Goal: Task Accomplishment & Management: Manage account settings

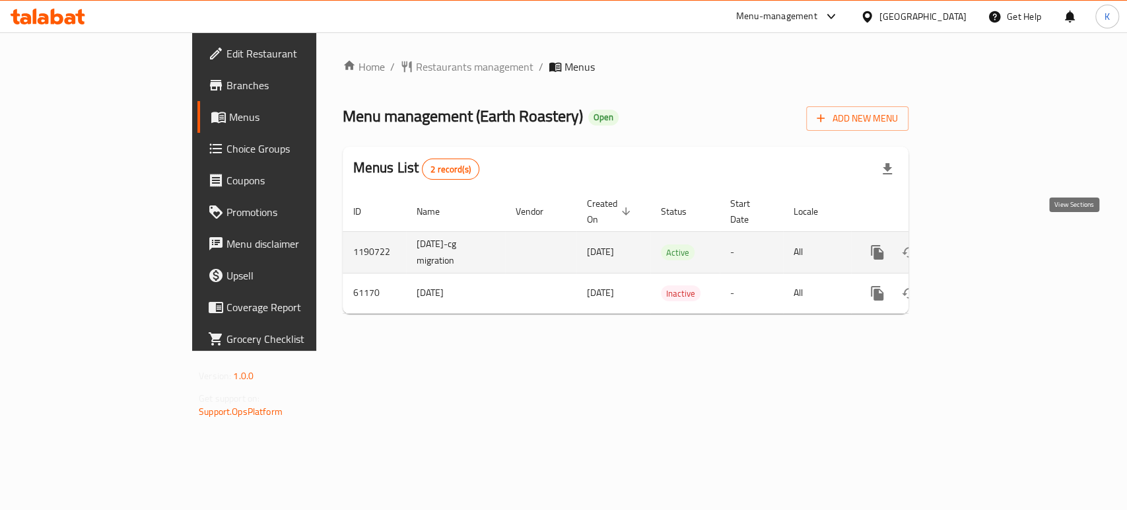
click at [980, 244] on icon "enhanced table" at bounding box center [972, 252] width 16 height 16
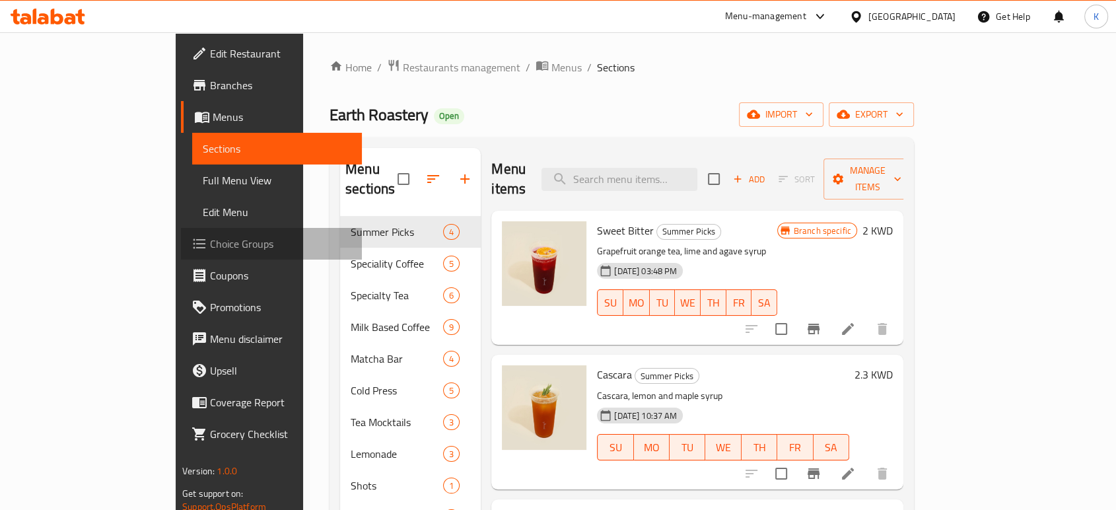
click at [210, 252] on span "Choice Groups" at bounding box center [280, 244] width 141 height 16
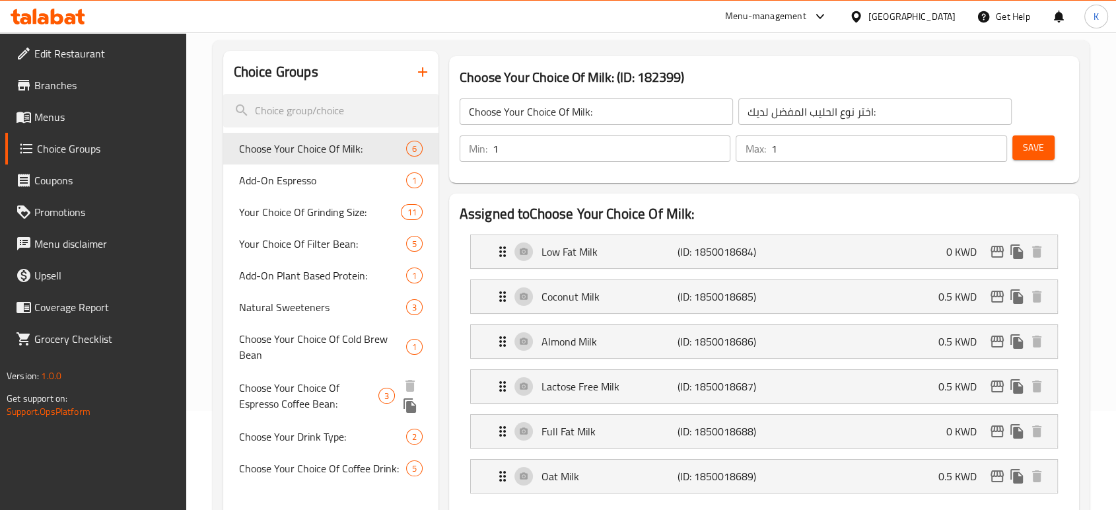
scroll to position [73, 0]
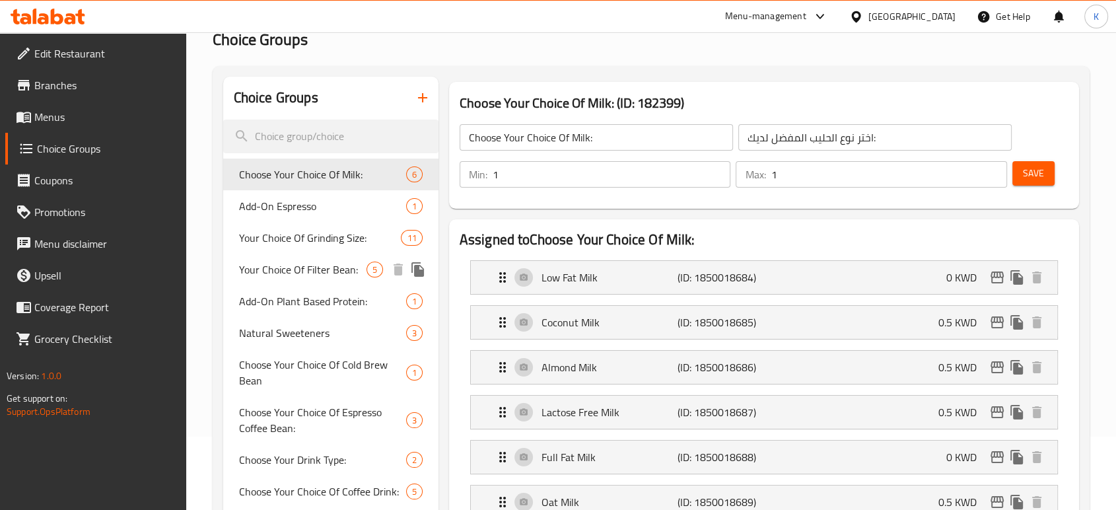
click at [265, 273] on span "Your Choice Of Filter Bean:" at bounding box center [302, 269] width 127 height 16
type input "Your Choice Of Filter Bean:"
type input "اختيارك من حبوب الفلتر:"
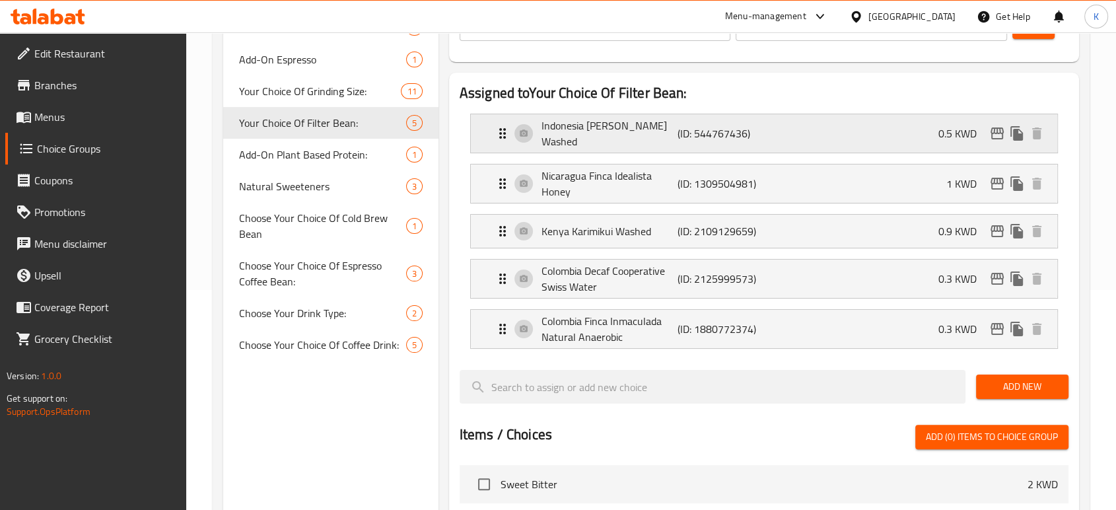
scroll to position [147, 0]
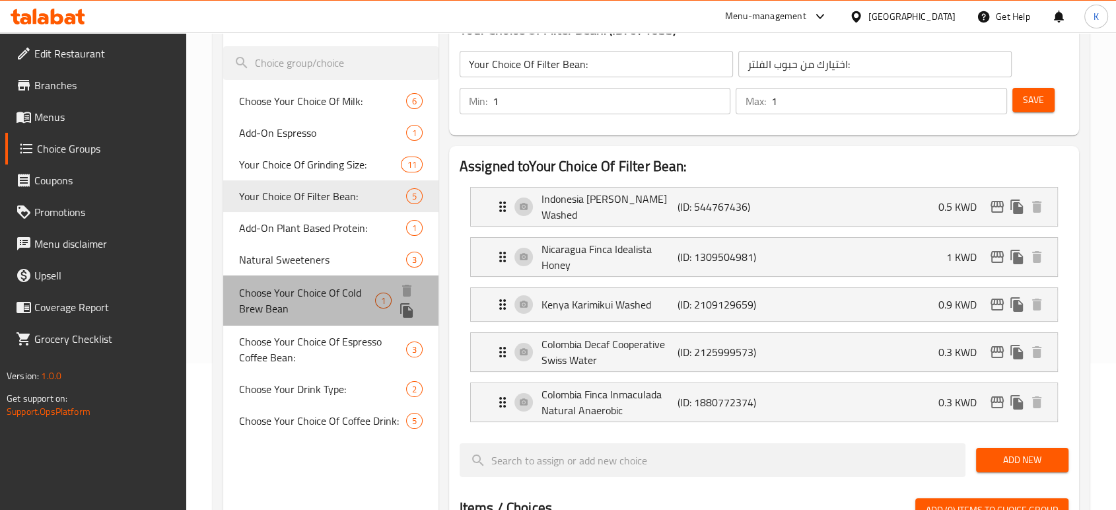
click at [279, 288] on span "Choose Your Choice Of Cold Brew Bean" at bounding box center [307, 301] width 136 height 32
type input "Choose Your Choice Of Cold Brew Bean"
type input "اختر اختيارك من حبوب كولد برو"
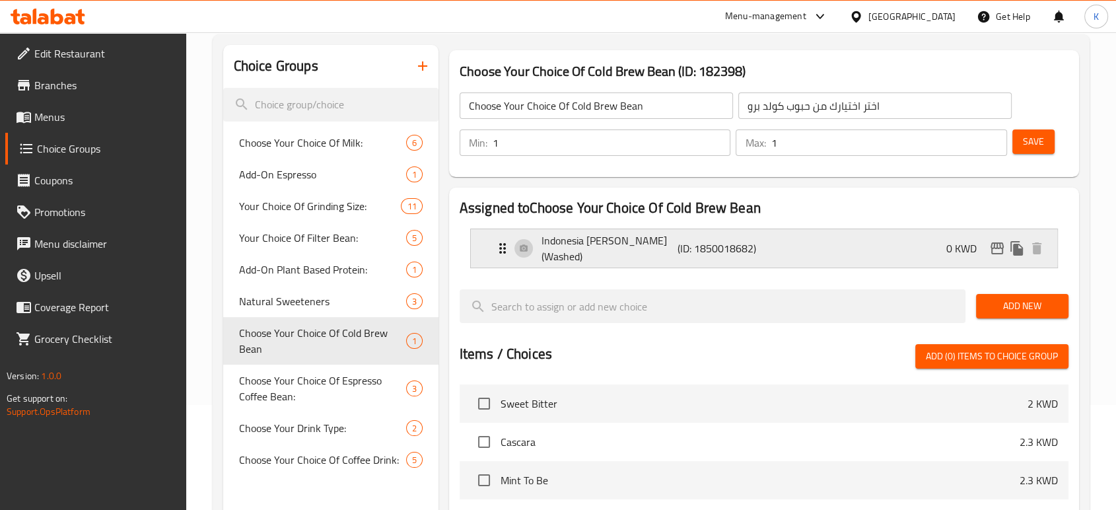
scroll to position [103, 0]
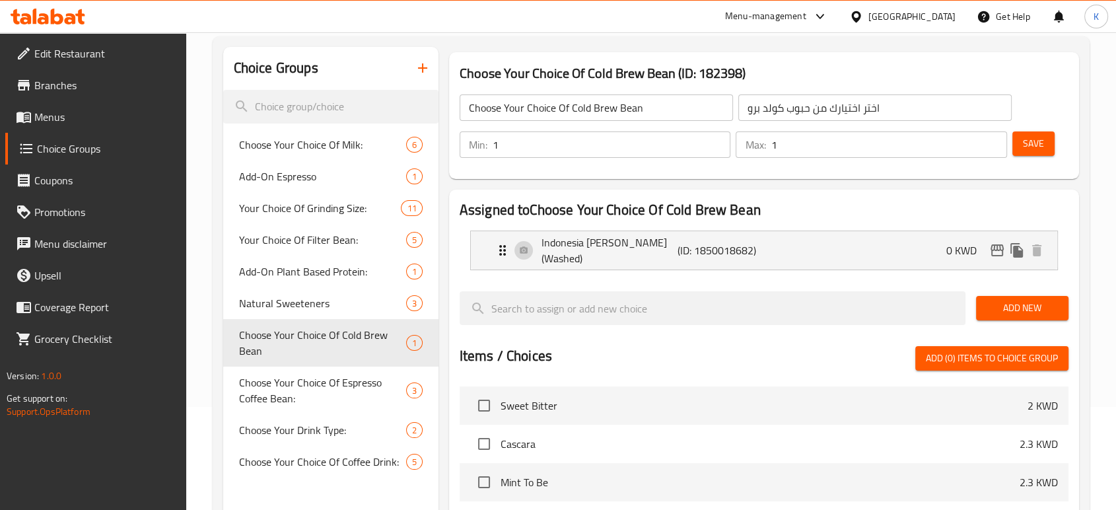
click at [1083, 250] on div "Assigned to Choose Your Choice Of Cold Brew Bean Indonesia Pantan Musara (Washe…" at bounding box center [764, 443] width 640 height 518
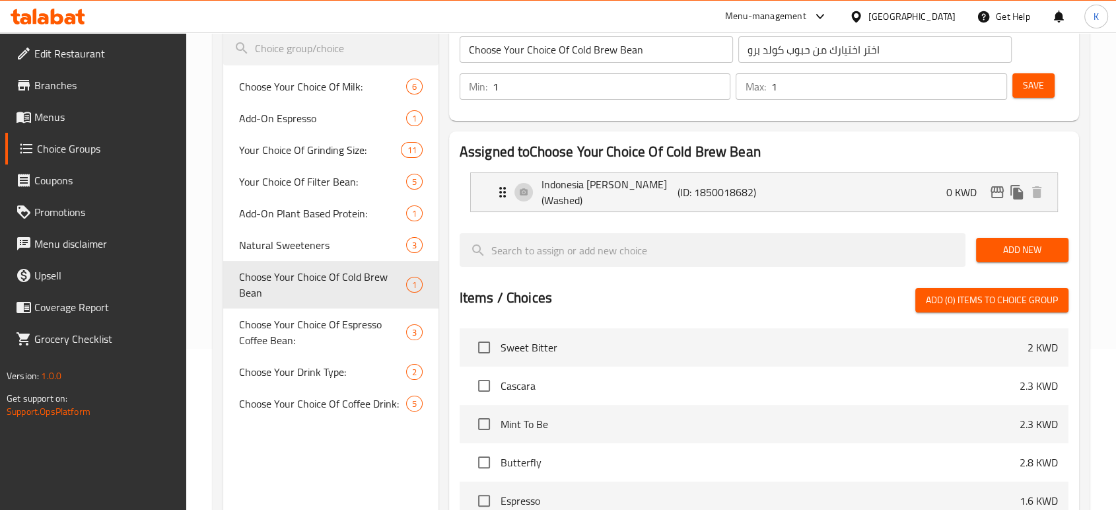
scroll to position [162, 0]
click at [306, 182] on span "Your Choice Of Filter Bean:" at bounding box center [302, 181] width 127 height 16
type input "Your Choice Of Filter Bean:"
type input "اختيارك من حبوب الفلتر:"
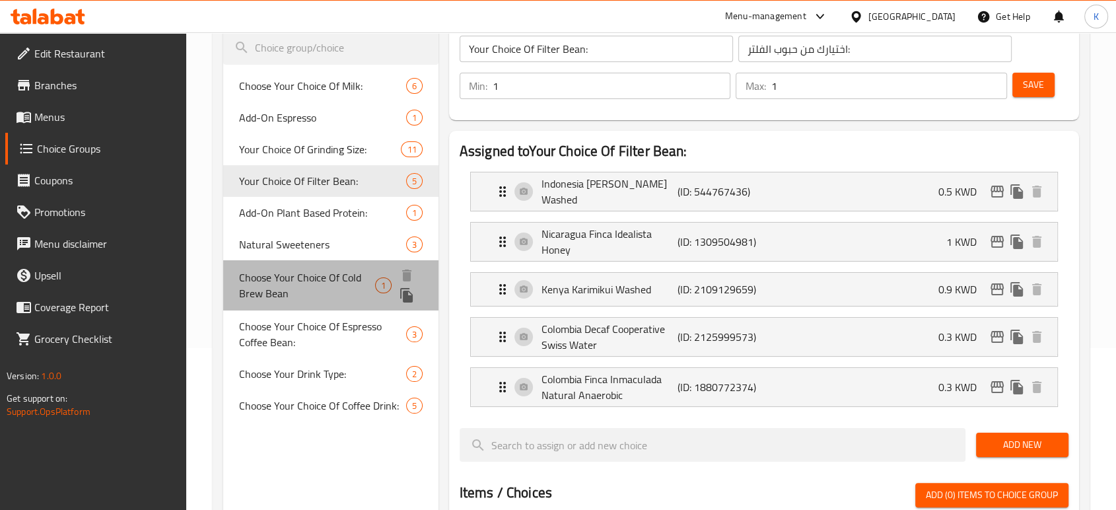
click at [294, 283] on span "Choose Your Choice Of Cold Brew Bean" at bounding box center [307, 285] width 136 height 32
type input "Choose Your Choice Of Cold Brew Bean"
type input "اختر اختيارك من حبوب كولد برو"
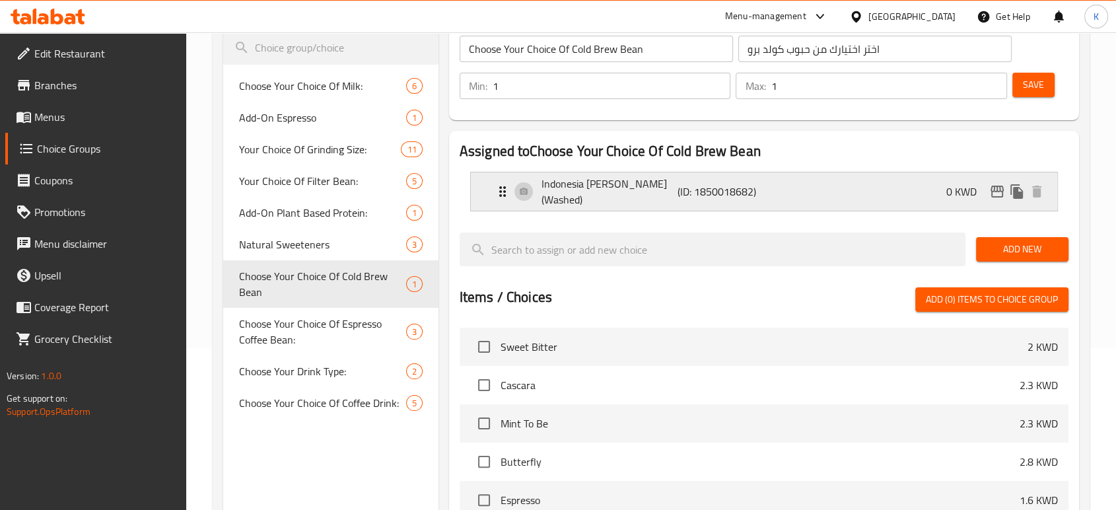
click at [951, 189] on p "0 KWD" at bounding box center [966, 192] width 41 height 16
click at [909, 189] on div "Indonesia Pantan Musara (Washed) (ID: 1850018682) 0 KWD" at bounding box center [767, 191] width 547 height 38
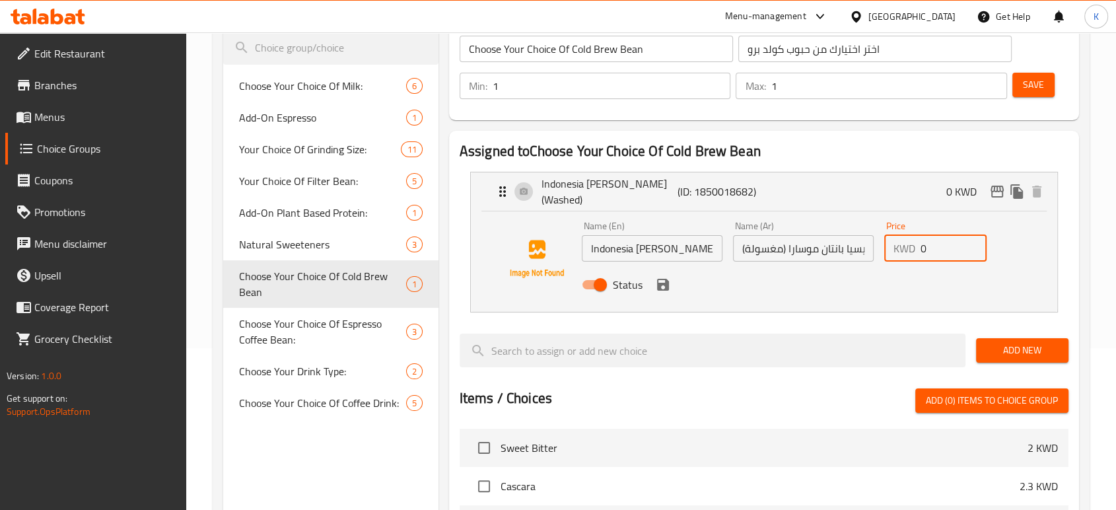
drag, startPoint x: 936, startPoint y: 246, endPoint x: 918, endPoint y: 246, distance: 17.8
click at [919, 244] on div "KWD 0 Price" at bounding box center [935, 248] width 103 height 26
type input "0.3"
click at [660, 292] on button "save" at bounding box center [663, 285] width 20 height 20
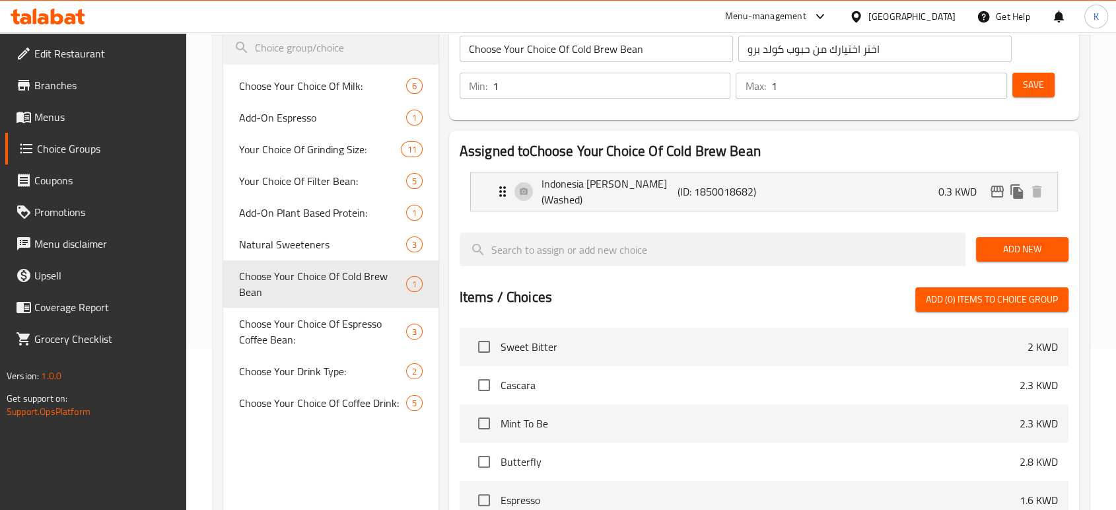
click at [1050, 84] on button "Save" at bounding box center [1033, 85] width 42 height 24
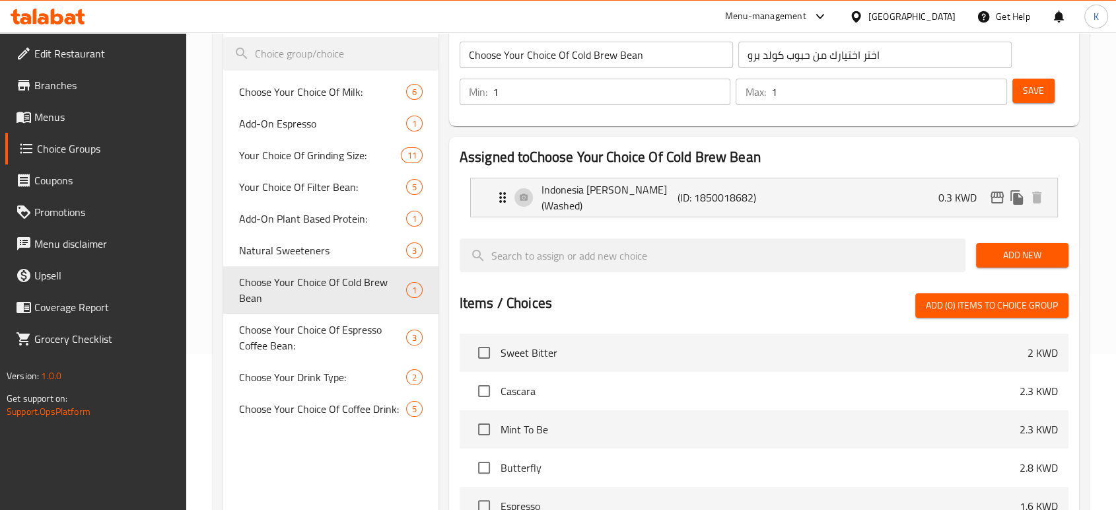
scroll to position [235, 0]
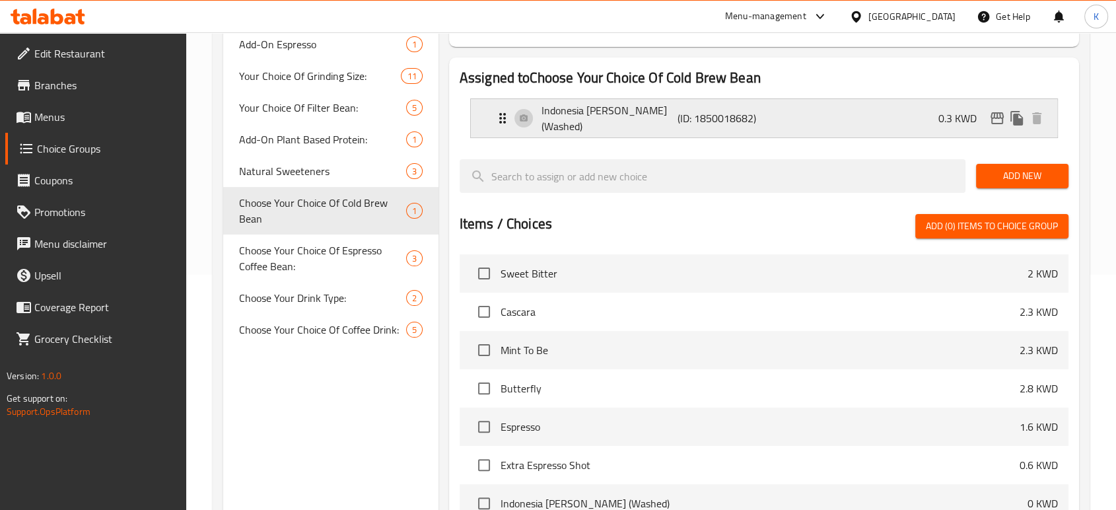
click at [944, 119] on p "0.3 KWD" at bounding box center [962, 118] width 49 height 16
click at [789, 119] on div "Indonesia Pantan Musara (Washed) (ID: 1850018682) 0.3 KWD" at bounding box center [767, 118] width 547 height 38
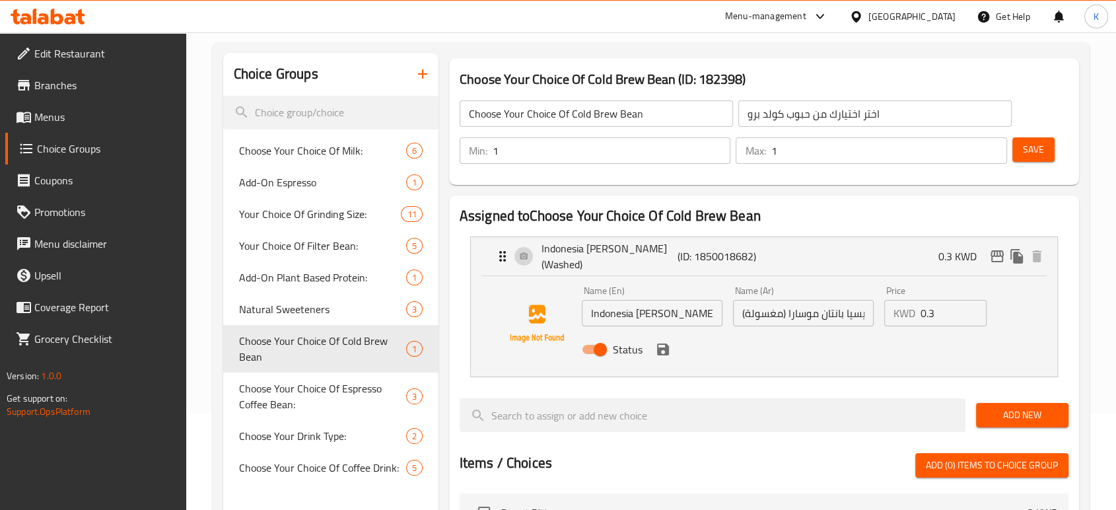
scroll to position [88, 0]
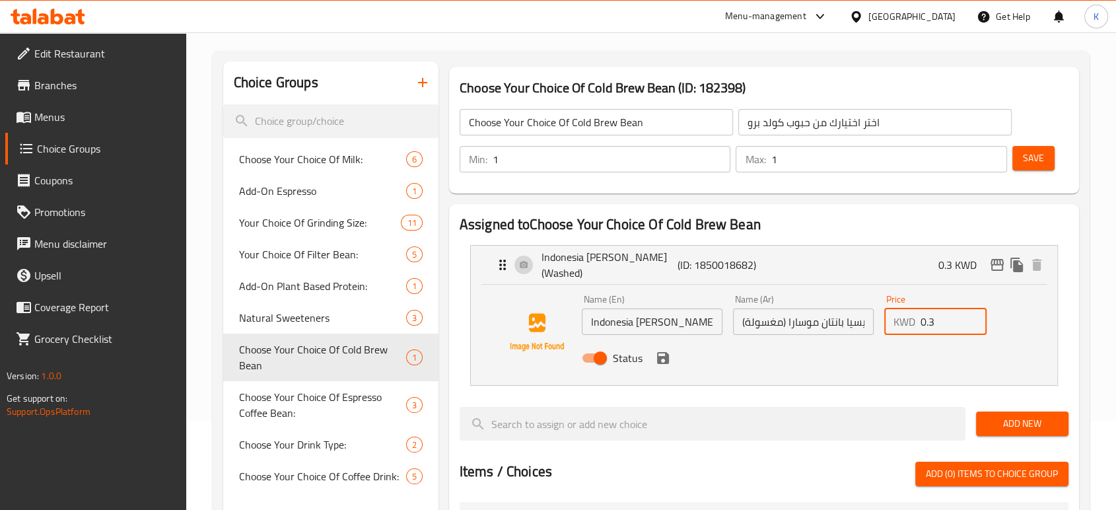
drag, startPoint x: 937, startPoint y: 323, endPoint x: 930, endPoint y: 322, distance: 6.6
click at [930, 322] on input "0.3" at bounding box center [953, 321] width 67 height 26
click at [665, 358] on icon "save" at bounding box center [663, 358] width 12 height 12
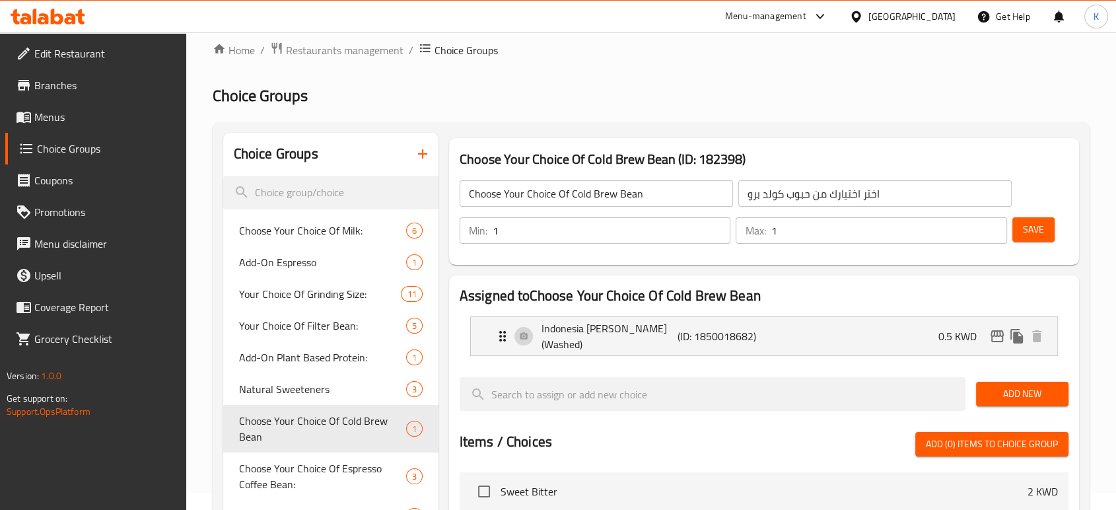
scroll to position [0, 0]
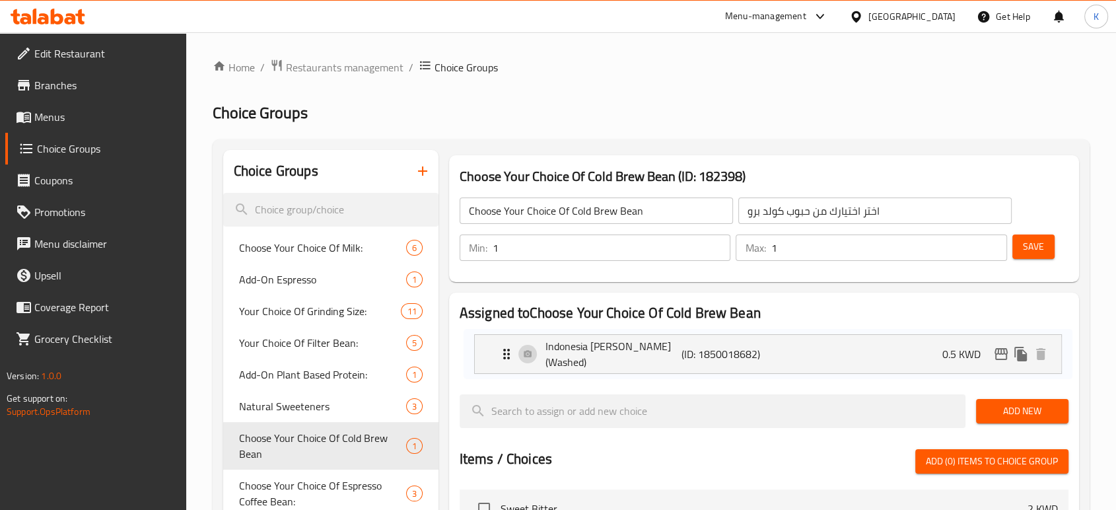
click at [879, 353] on nav "Indonesia Pantan Musara (Washed) (ID: 1850018682) 0.5 KWD Name (En) Indonesia P…" at bounding box center [763, 353] width 609 height 61
click at [938, 349] on p "0.5 KWD" at bounding box center [962, 353] width 49 height 16
click at [955, 353] on p "0.5 KWD" at bounding box center [962, 353] width 49 height 16
click at [584, 353] on p "Indonesia [PERSON_NAME] (Washed)" at bounding box center [609, 353] width 136 height 32
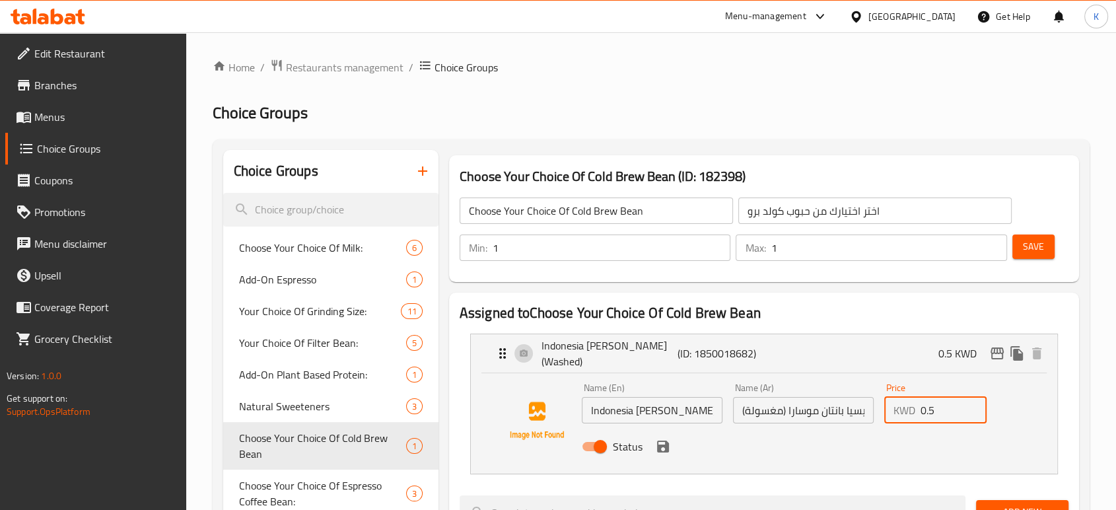
drag, startPoint x: 934, startPoint y: 417, endPoint x: 926, endPoint y: 416, distance: 8.6
click at [926, 416] on input "0.5" at bounding box center [953, 410] width 67 height 26
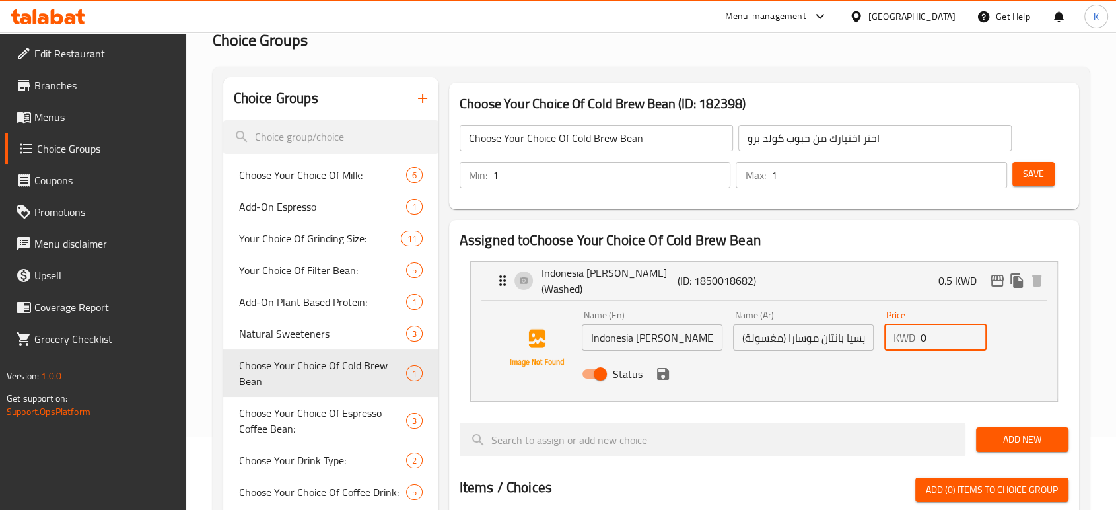
scroll to position [73, 0]
click at [662, 380] on icon "save" at bounding box center [663, 373] width 16 height 16
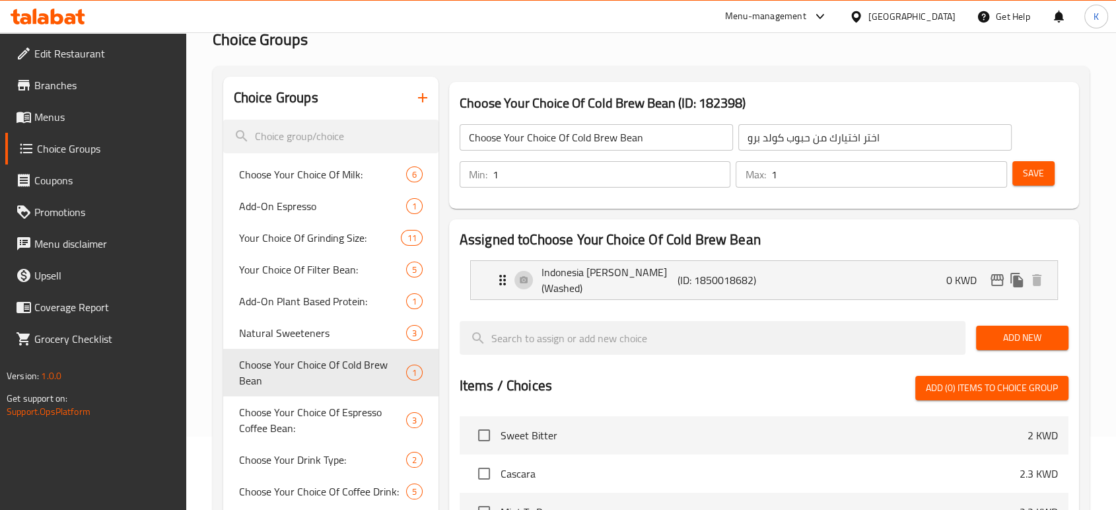
type input "0"
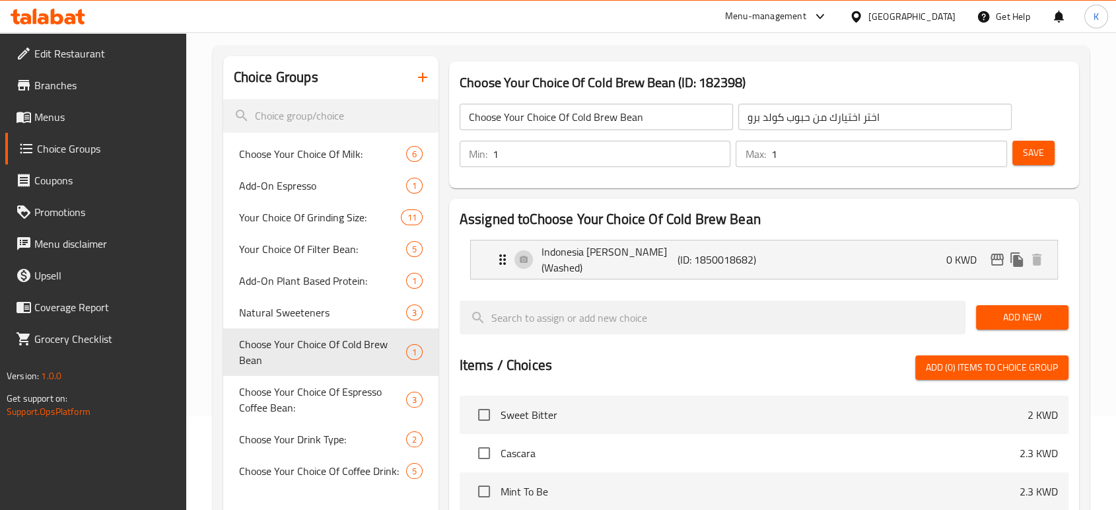
scroll to position [0, 0]
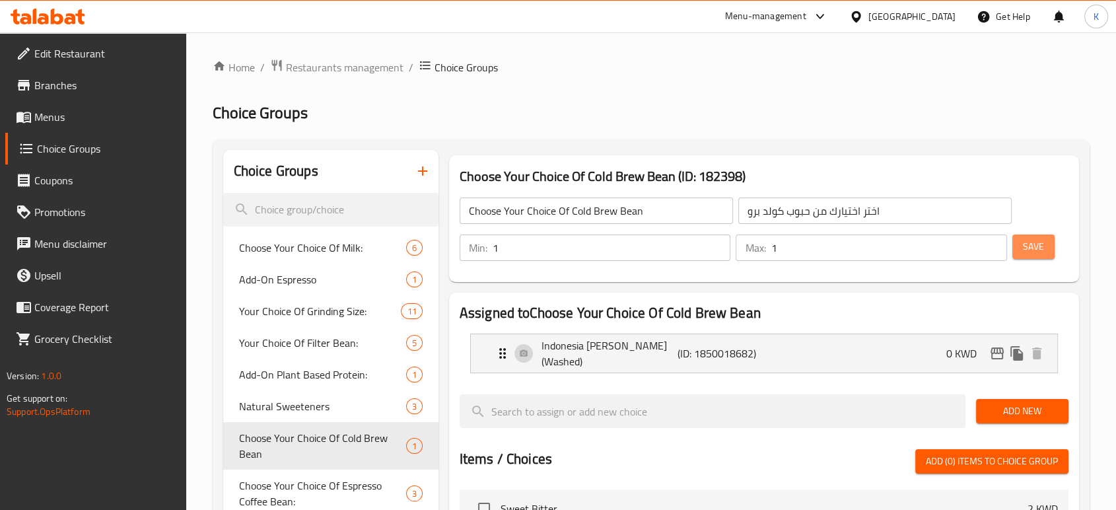
click at [1025, 236] on button "Save" at bounding box center [1033, 246] width 42 height 24
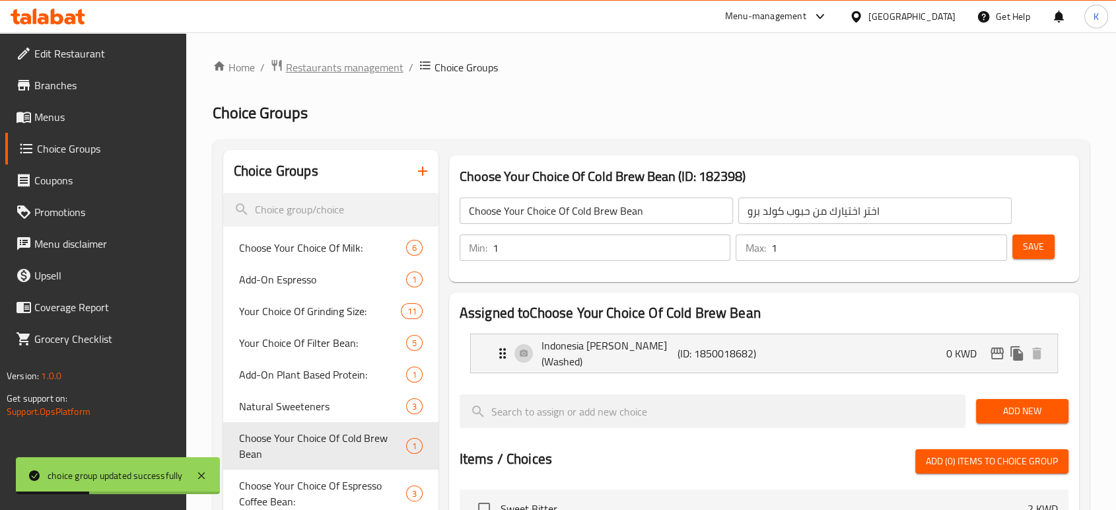
click at [372, 65] on span "Restaurants management" at bounding box center [345, 67] width 118 height 16
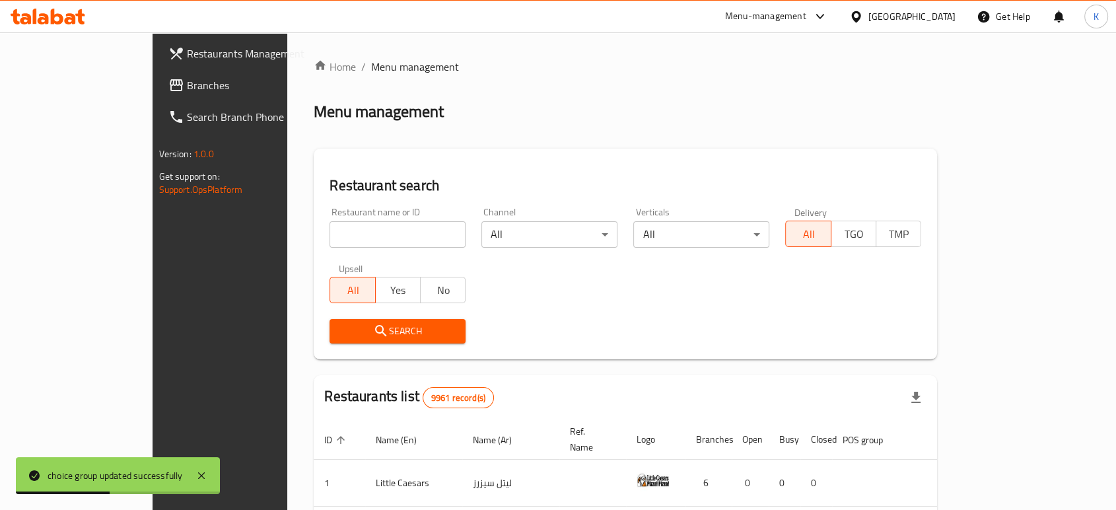
click at [375, 235] on input "search" at bounding box center [397, 234] width 136 height 26
type input "earth roastery"
click at [366, 323] on span "Search" at bounding box center [397, 331] width 115 height 17
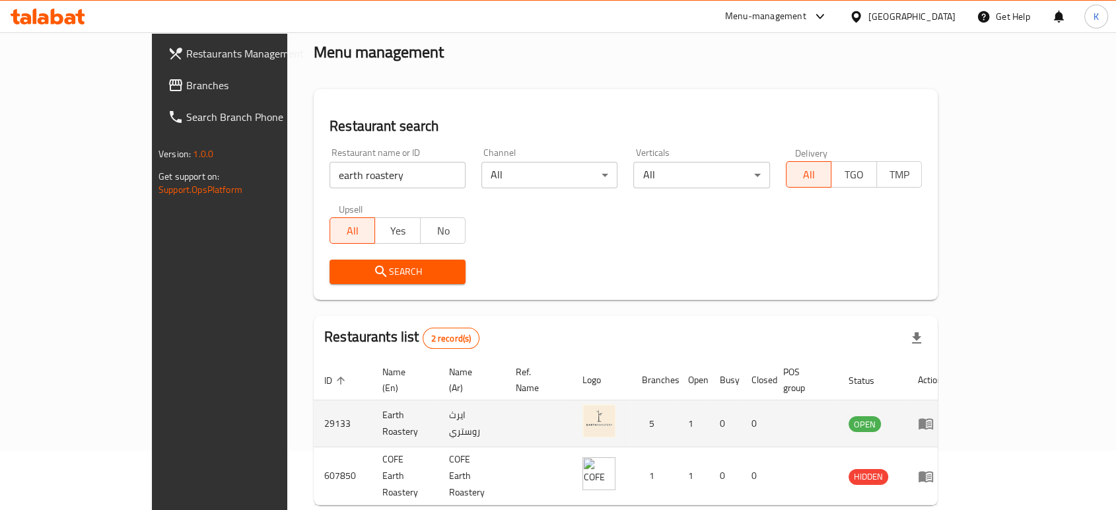
scroll to position [98, 0]
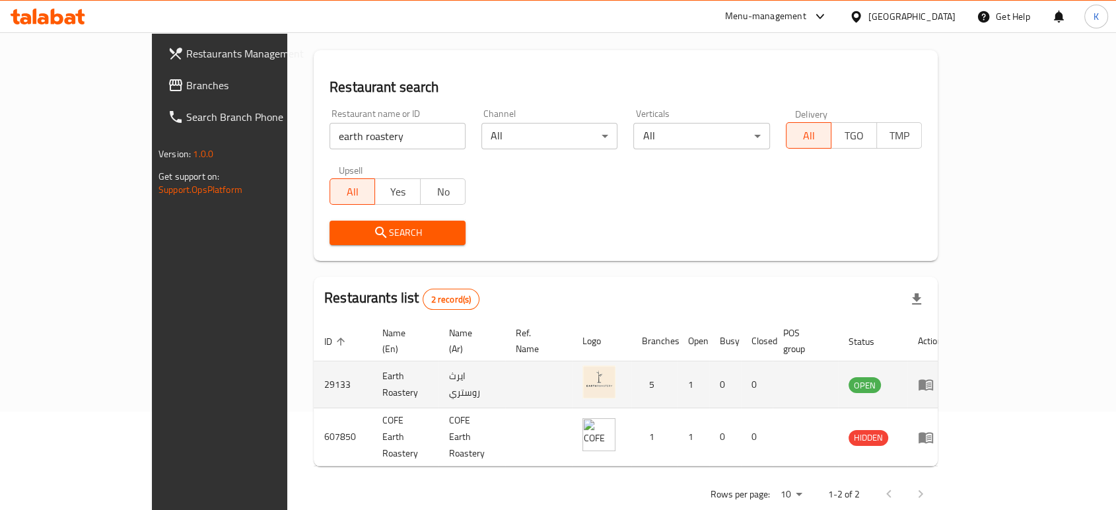
click at [933, 380] on icon "enhanced table" at bounding box center [925, 385] width 15 height 11
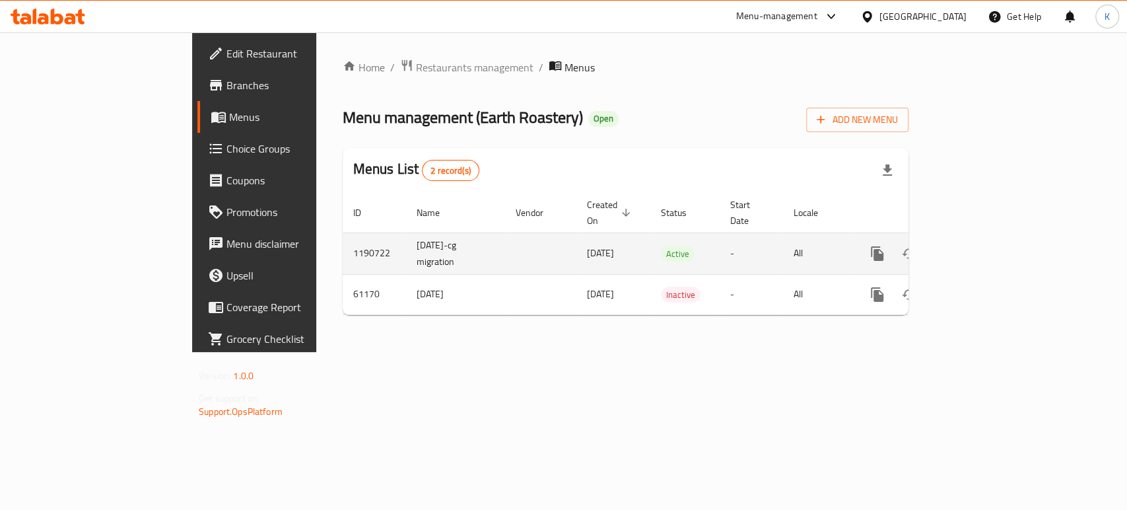
click at [980, 246] on icon "enhanced table" at bounding box center [972, 254] width 16 height 16
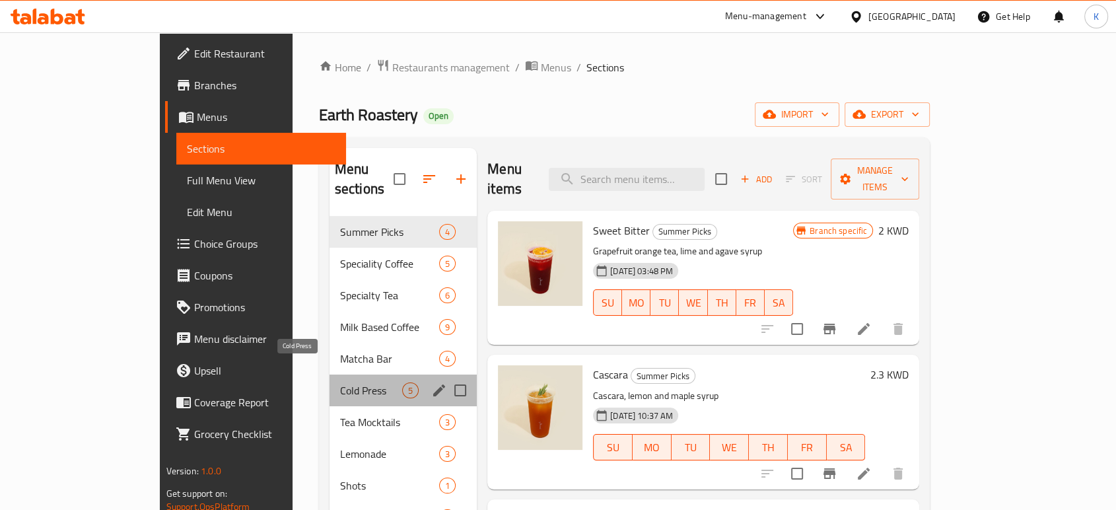
click at [340, 382] on span "Cold Press" at bounding box center [371, 390] width 62 height 16
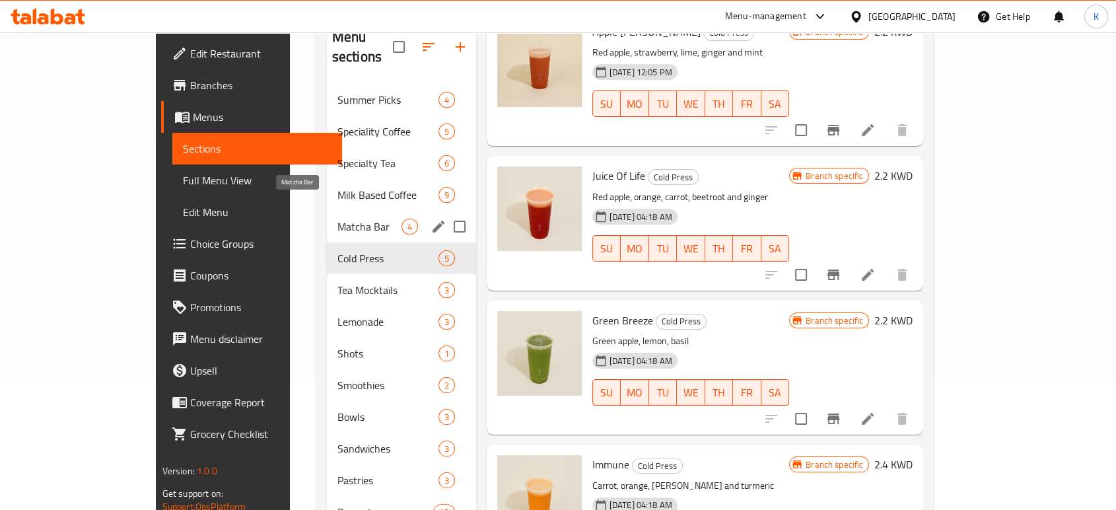
scroll to position [69, 0]
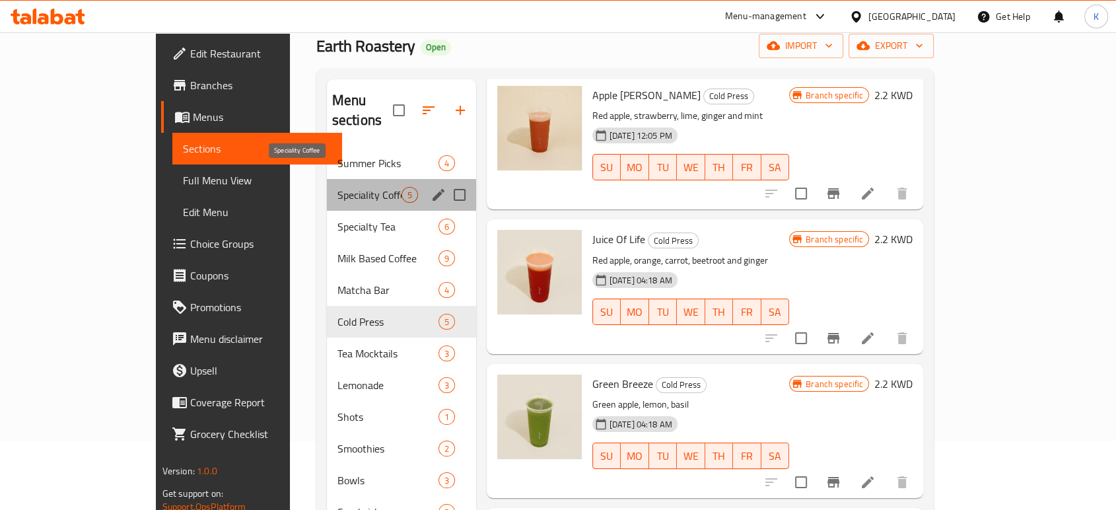
click at [337, 187] on span "Speciality Coffee" at bounding box center [369, 195] width 64 height 16
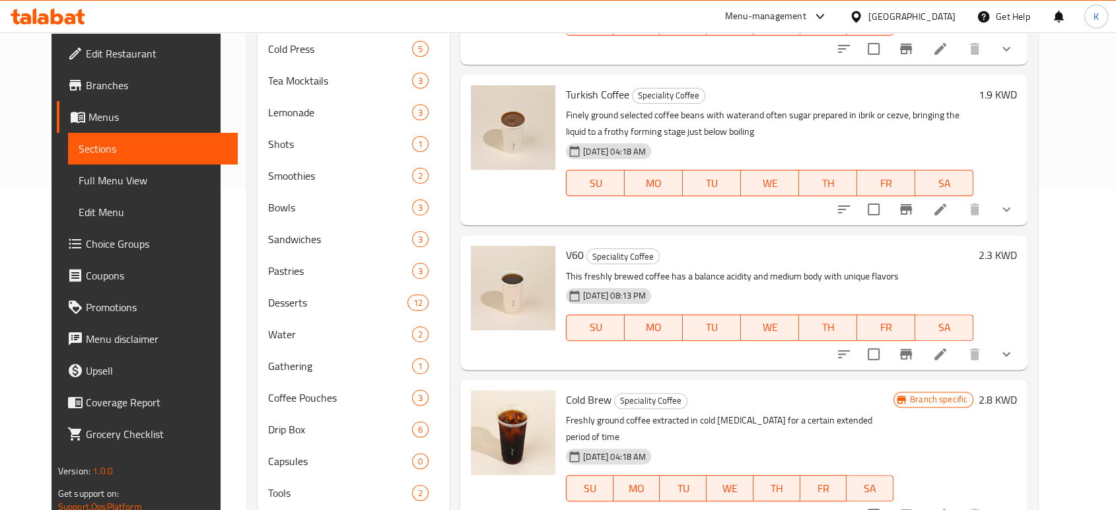
scroll to position [362, 0]
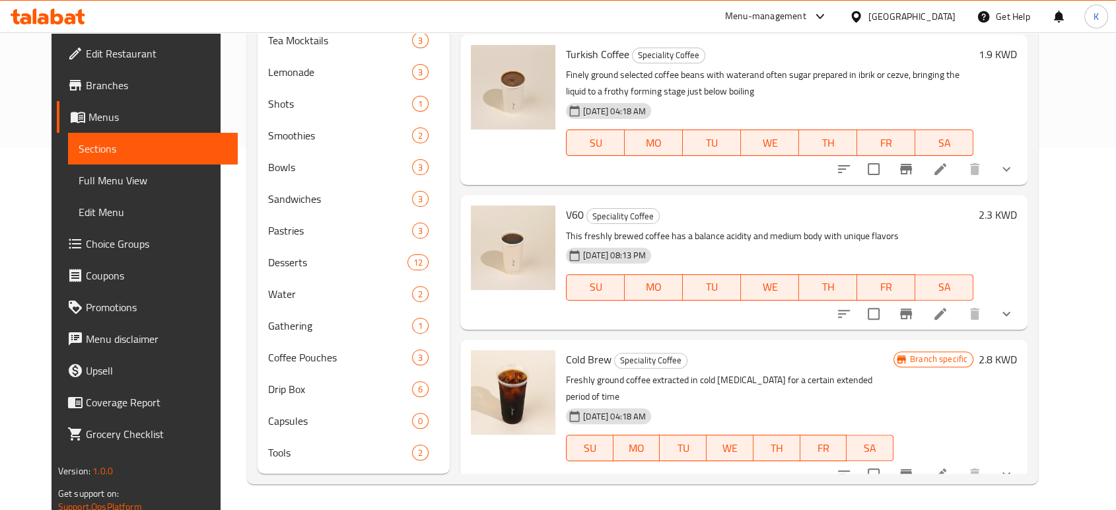
click at [972, 362] on span "Branch specific" at bounding box center [938, 359] width 68 height 13
click at [972, 354] on span "Branch specific" at bounding box center [938, 359] width 68 height 13
click at [948, 466] on icon at bounding box center [940, 474] width 16 height 16
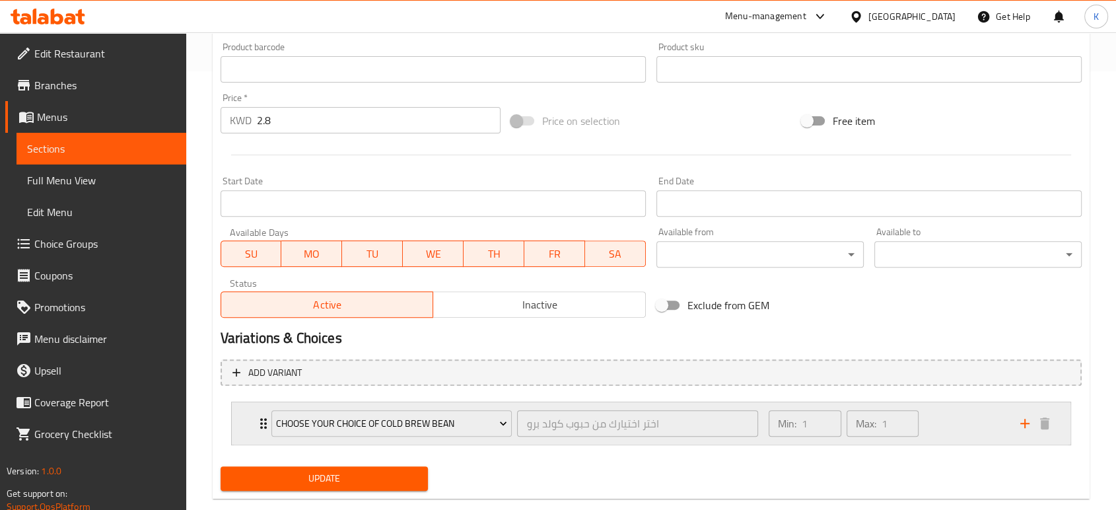
scroll to position [463, 0]
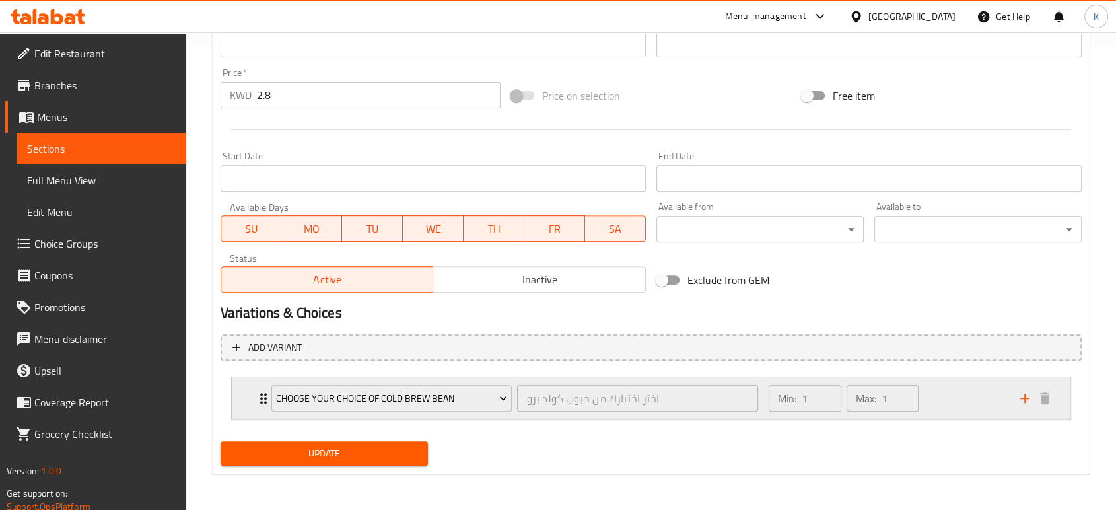
click at [929, 395] on div "Min: 1 ​ Max: 1 ​" at bounding box center [886, 398] width 252 height 42
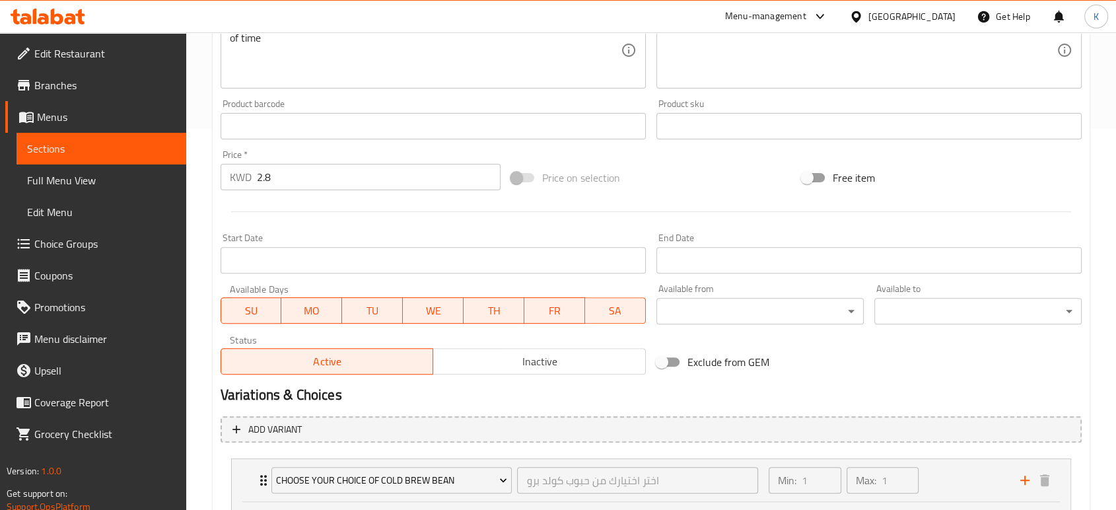
scroll to position [0, 0]
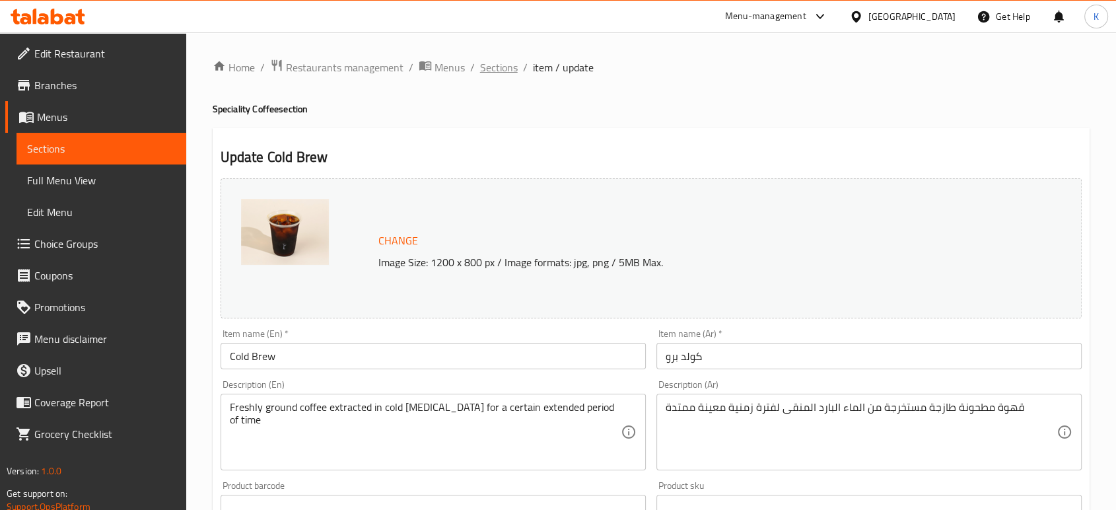
click at [501, 71] on span "Sections" at bounding box center [499, 67] width 38 height 16
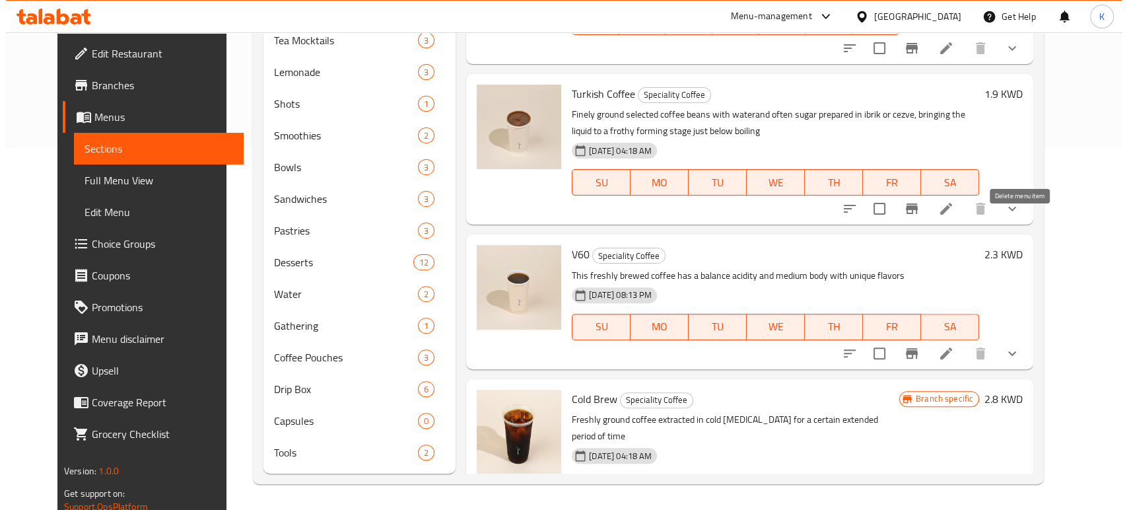
scroll to position [83, 0]
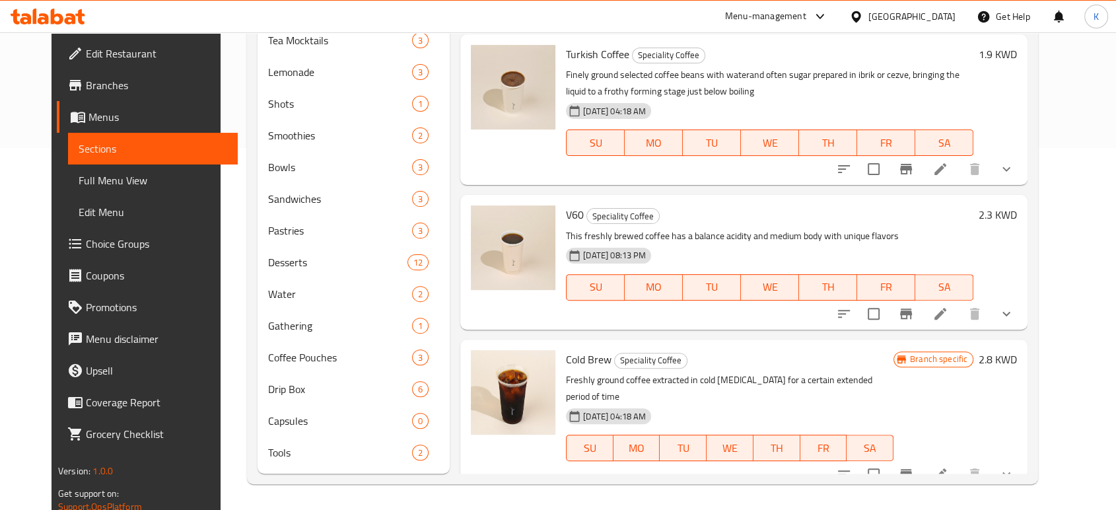
click at [959, 361] on span "Branch specific" at bounding box center [938, 359] width 68 height 13
click at [912, 469] on icon "Branch-specific-item" at bounding box center [906, 474] width 12 height 11
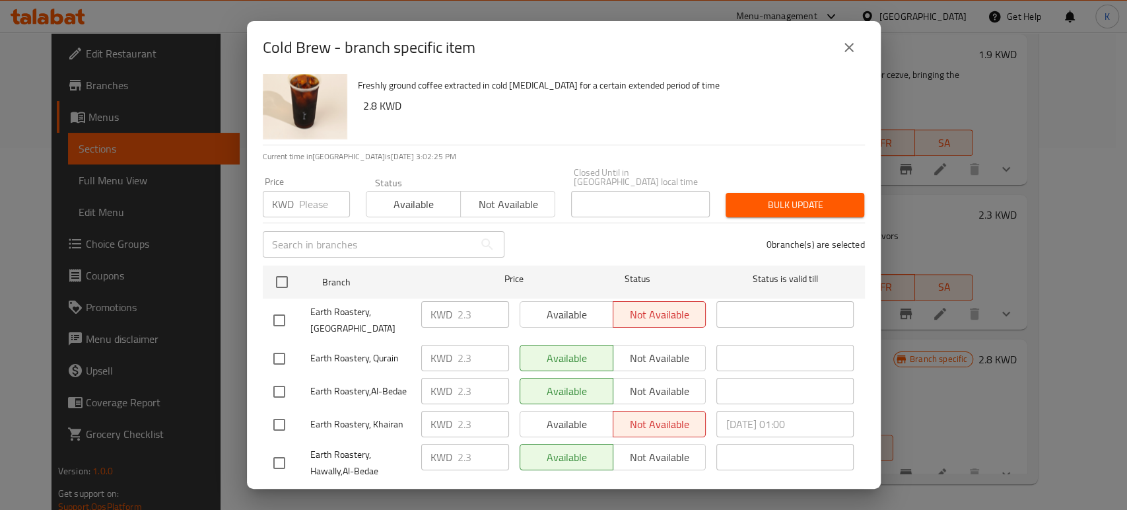
scroll to position [46, 0]
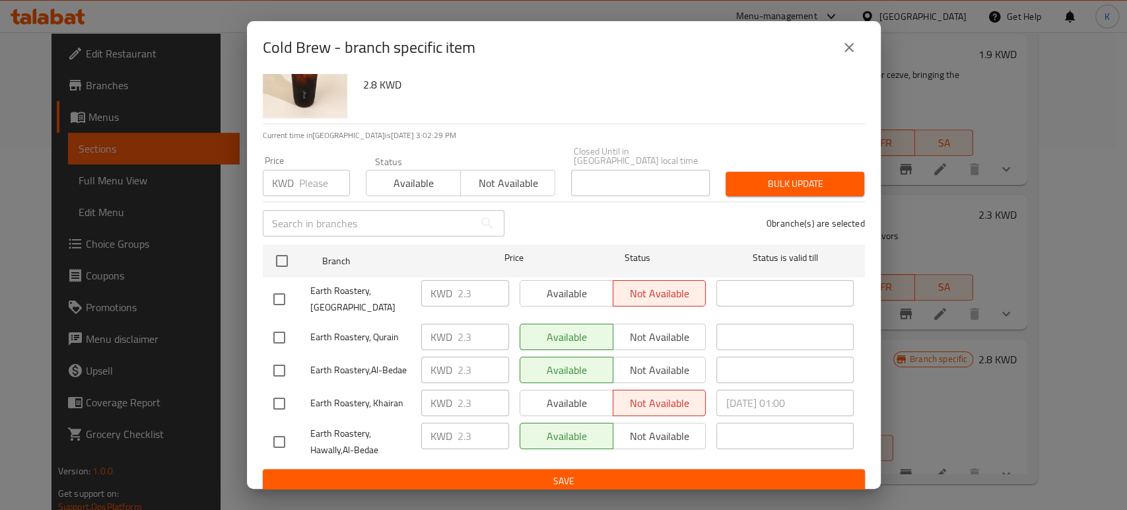
click at [483, 393] on ul "Branch Price Status Status is valid till Earth Roastery, South Sabahiya KWD 2.3…" at bounding box center [564, 354] width 602 height 230
click at [320, 174] on input "number" at bounding box center [324, 183] width 51 height 26
click at [747, 176] on span "Bulk update" at bounding box center [795, 184] width 118 height 17
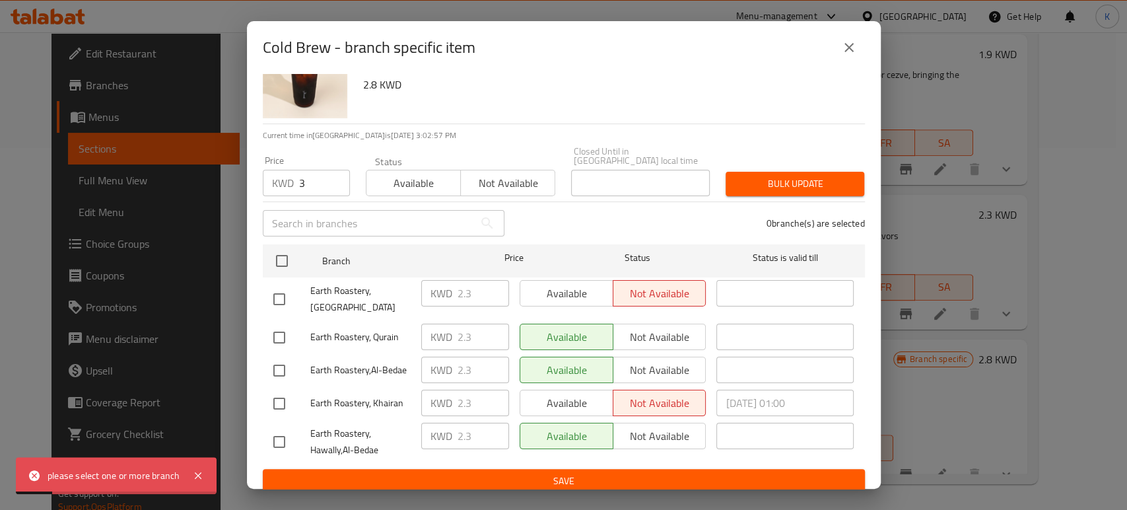
click at [337, 171] on input "3" at bounding box center [324, 183] width 51 height 26
drag, startPoint x: 296, startPoint y: 176, endPoint x: 342, endPoint y: 180, distance: 46.3
click at [342, 180] on div "KWD 3 Price" at bounding box center [306, 183] width 87 height 26
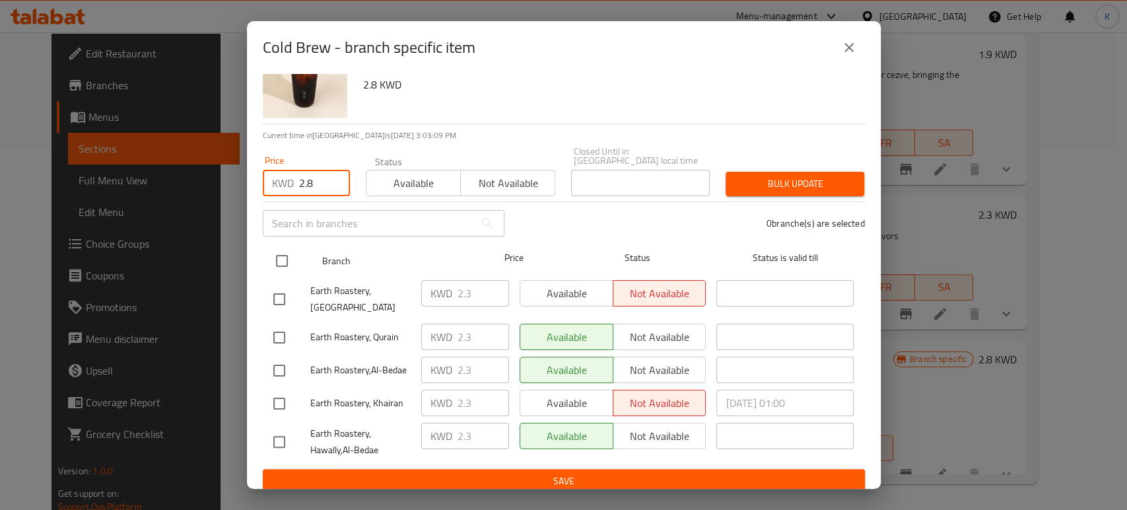
type input "2.8"
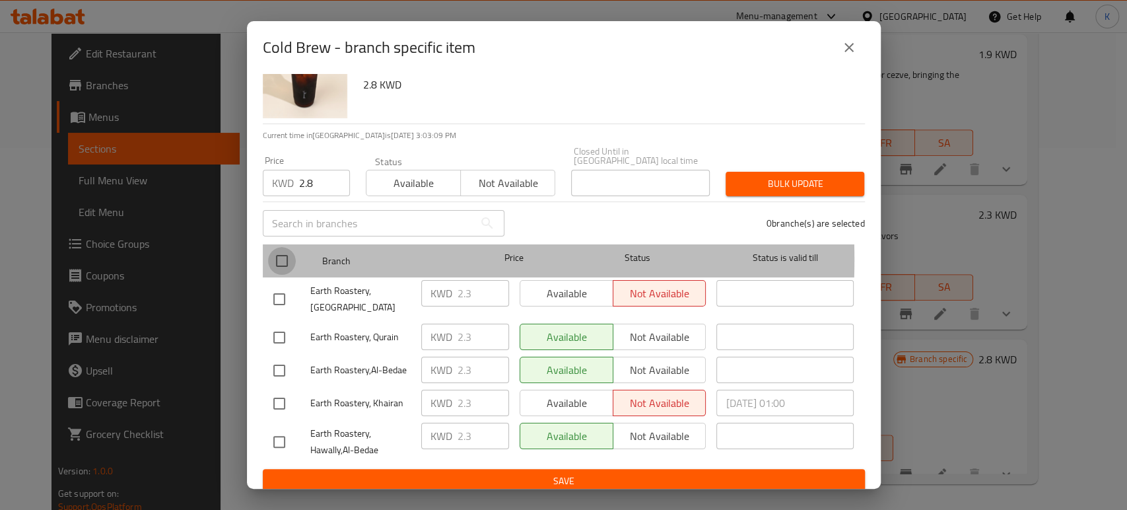
click at [268, 250] on input "checkbox" at bounding box center [282, 261] width 28 height 28
checkbox input "true"
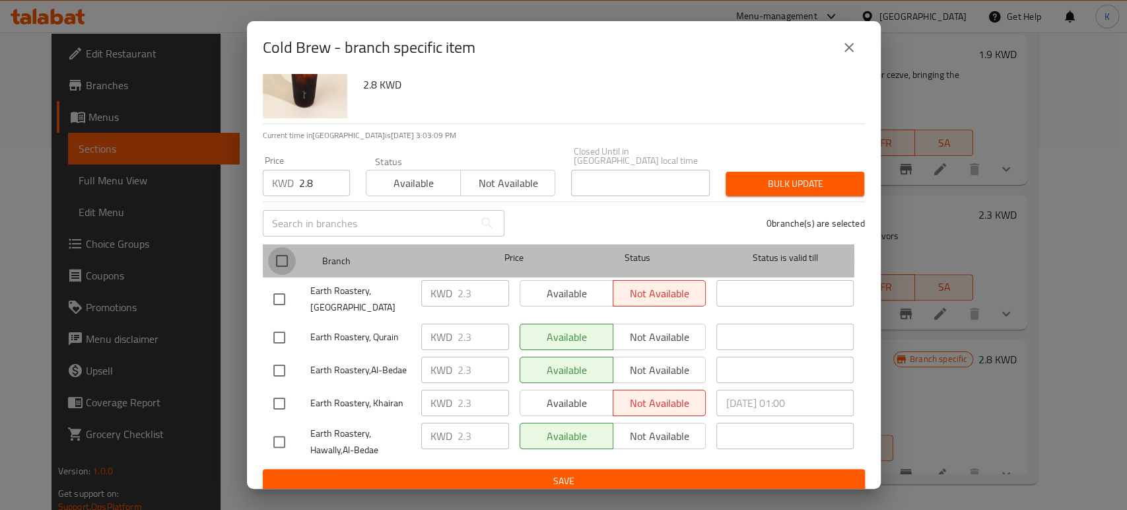
checkbox input "true"
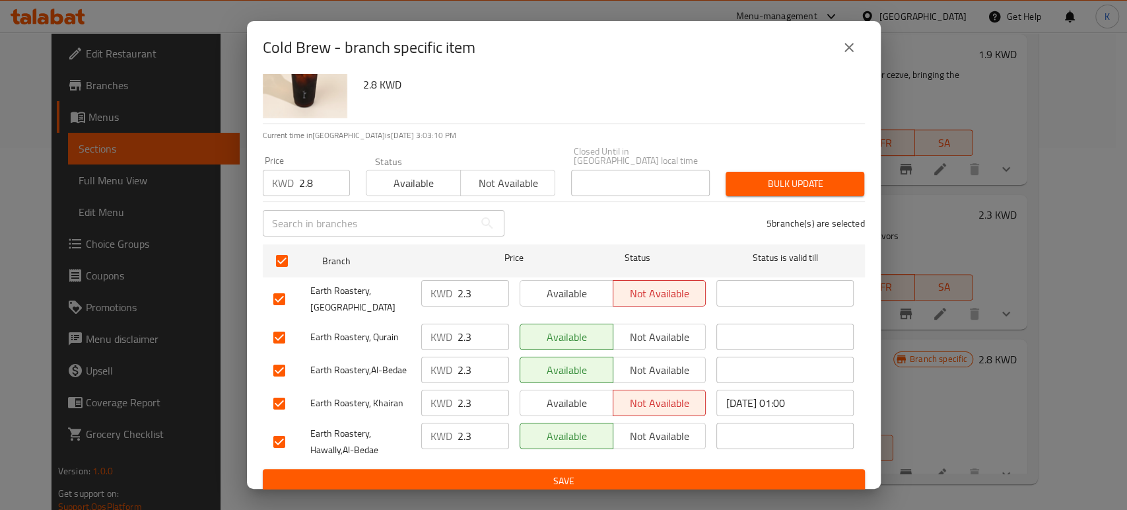
click at [741, 180] on span "Bulk update" at bounding box center [795, 184] width 118 height 17
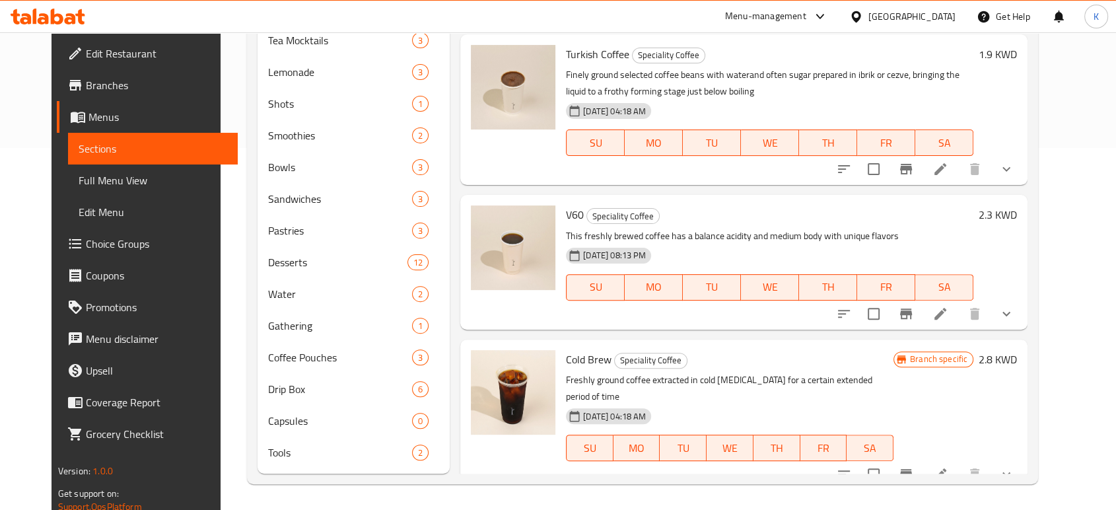
click at [972, 357] on span "Branch specific" at bounding box center [938, 359] width 68 height 13
click at [948, 466] on icon at bounding box center [940, 474] width 16 height 16
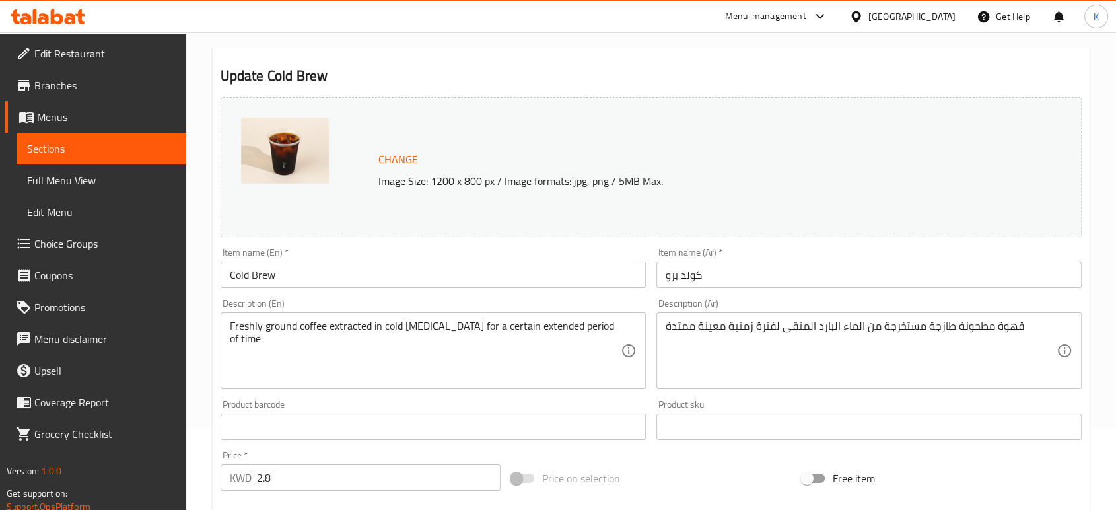
scroll to position [463, 0]
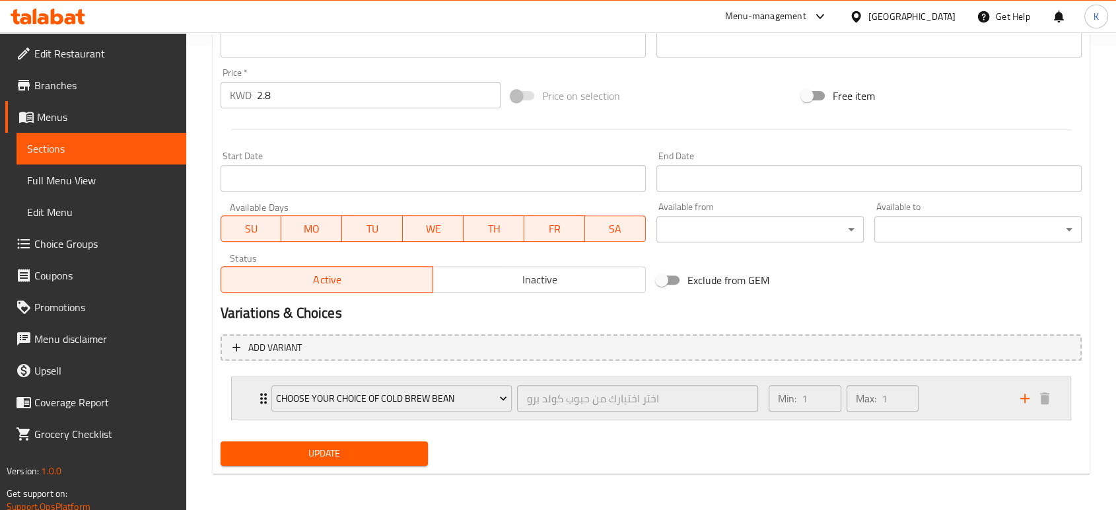
click at [935, 391] on div "Min: 1 ​ Max: 1 ​" at bounding box center [886, 398] width 252 height 42
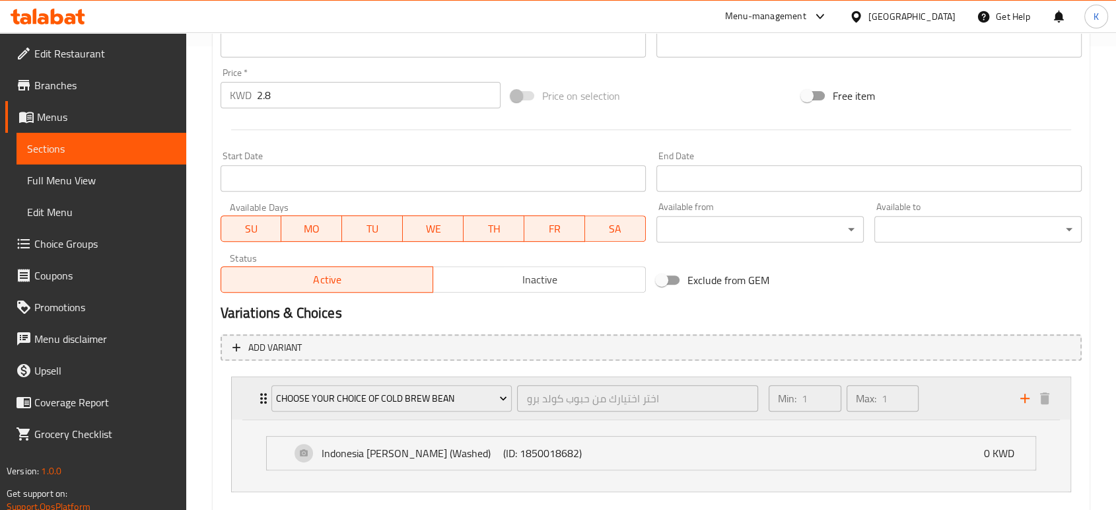
click at [935, 391] on div "Min: 1 ​ Max: 1 ​" at bounding box center [886, 398] width 252 height 42
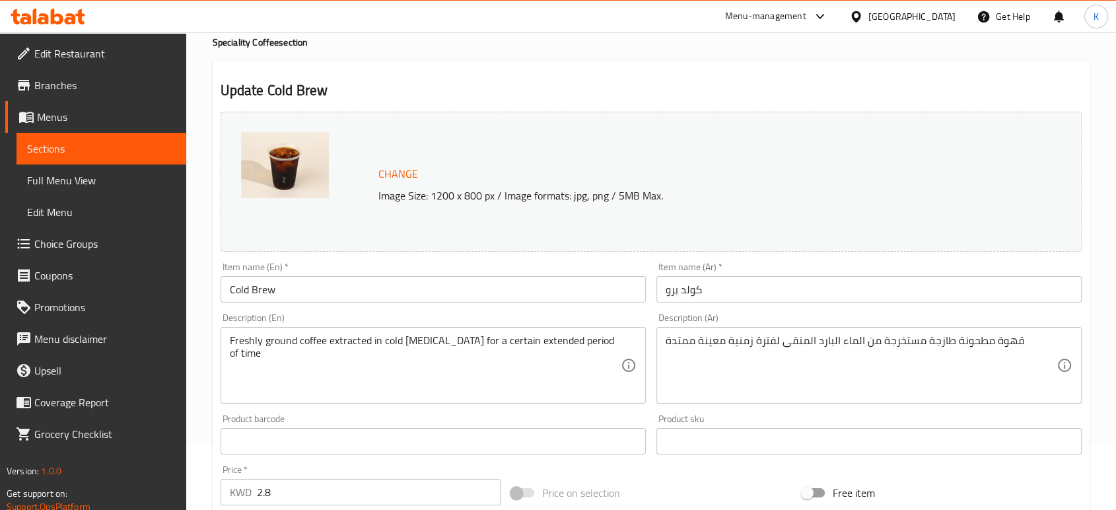
scroll to position [0, 0]
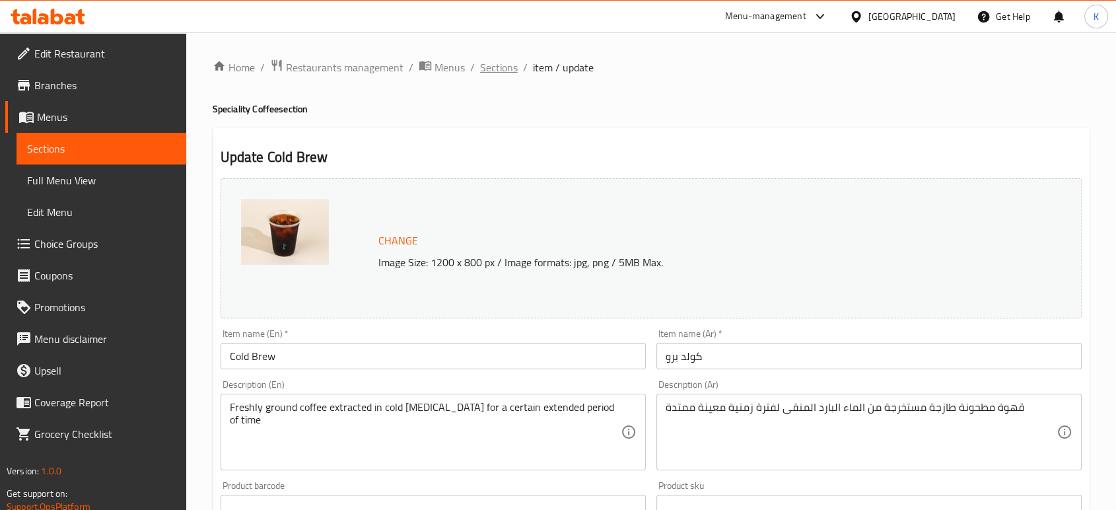
click at [488, 67] on span "Sections" at bounding box center [499, 67] width 38 height 16
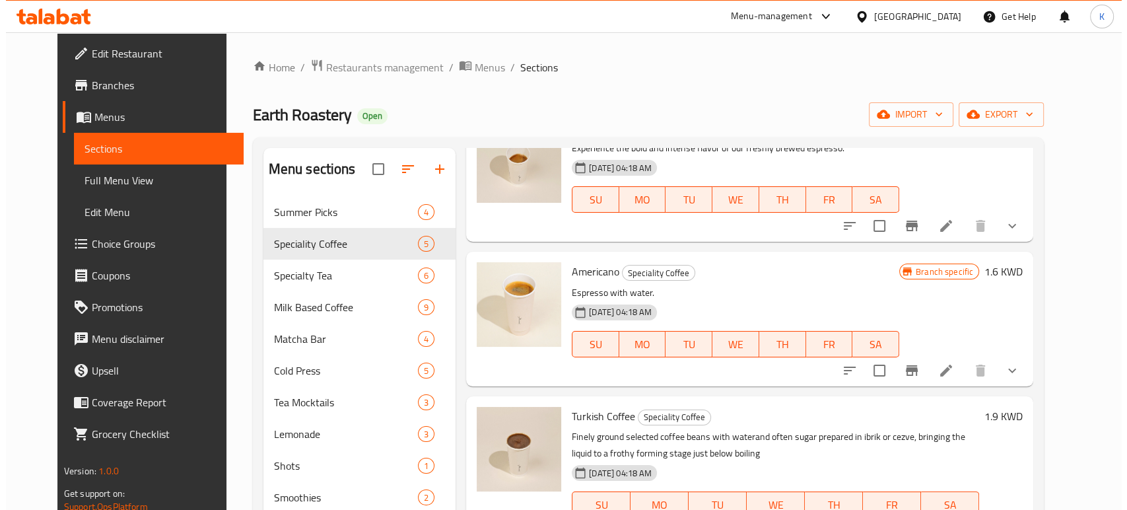
scroll to position [362, 0]
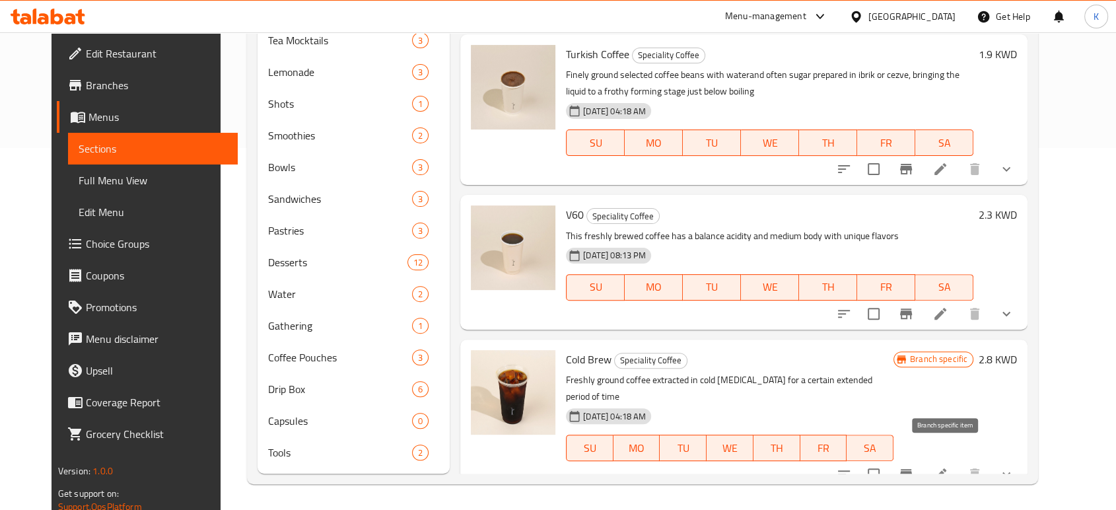
click at [914, 466] on icon "Branch-specific-item" at bounding box center [906, 474] width 16 height 16
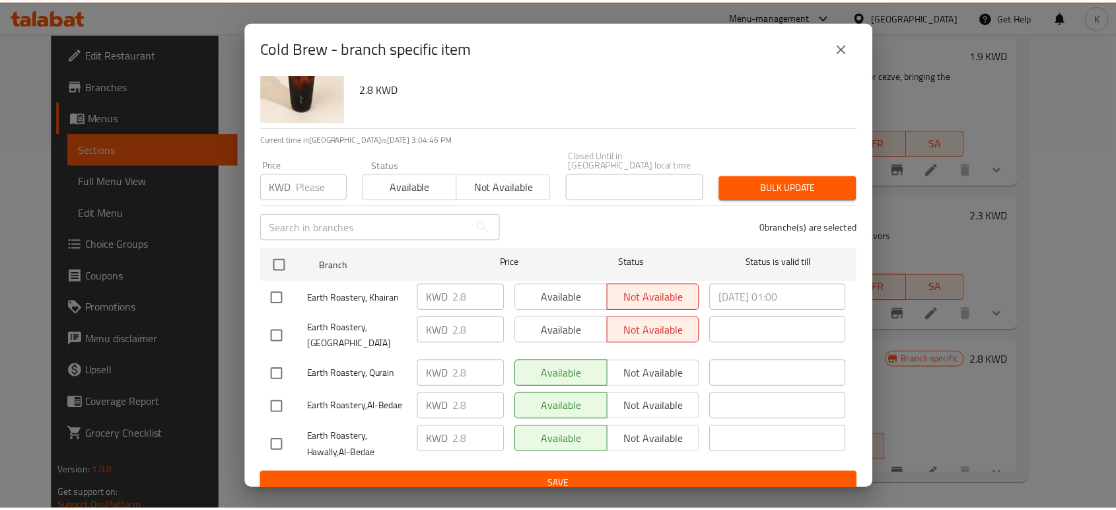
scroll to position [46, 0]
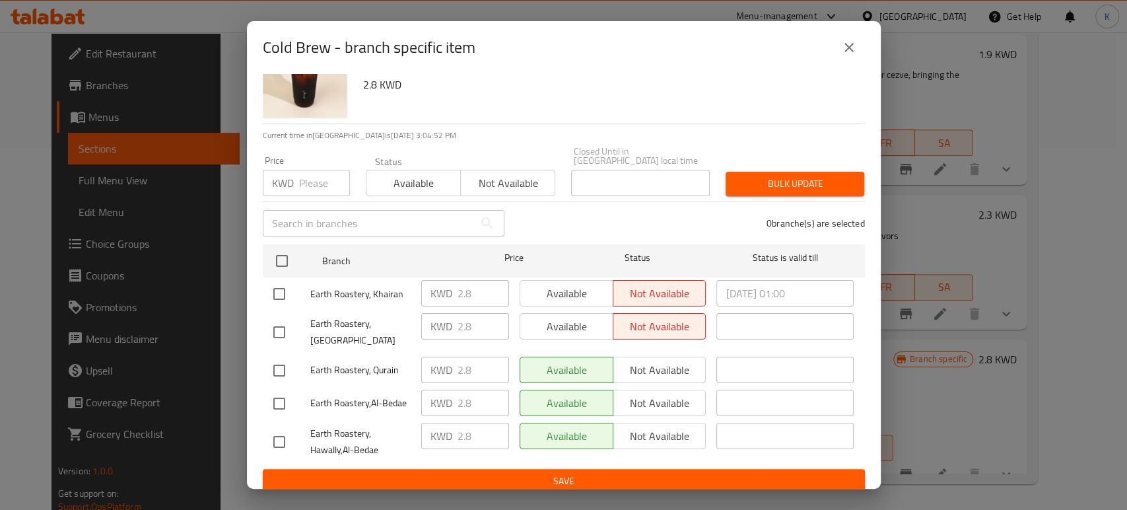
click at [645, 473] on span "Save" at bounding box center [563, 481] width 581 height 17
click at [644, 473] on span "Save" at bounding box center [563, 481] width 581 height 17
click at [850, 40] on icon "close" at bounding box center [849, 48] width 16 height 16
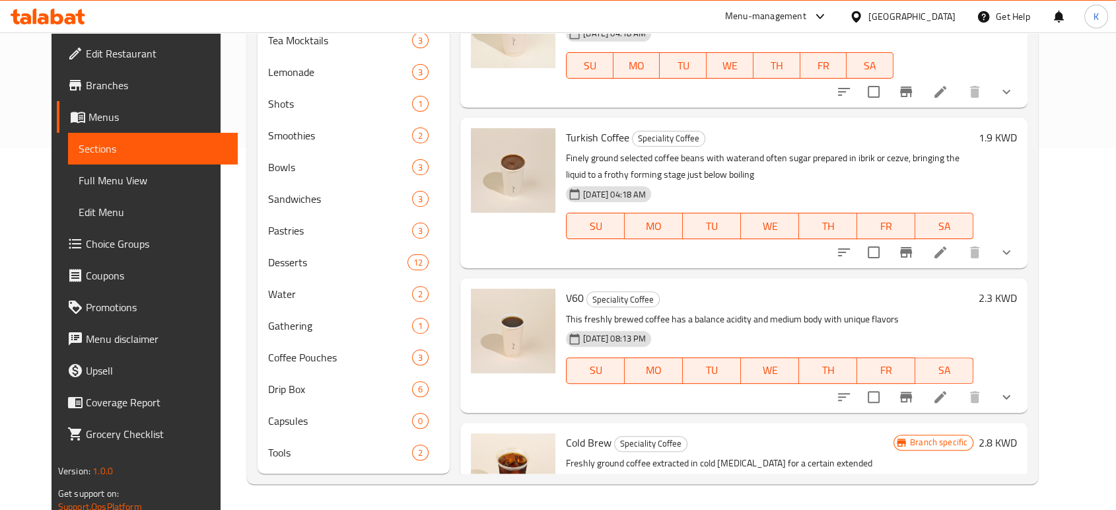
scroll to position [83, 0]
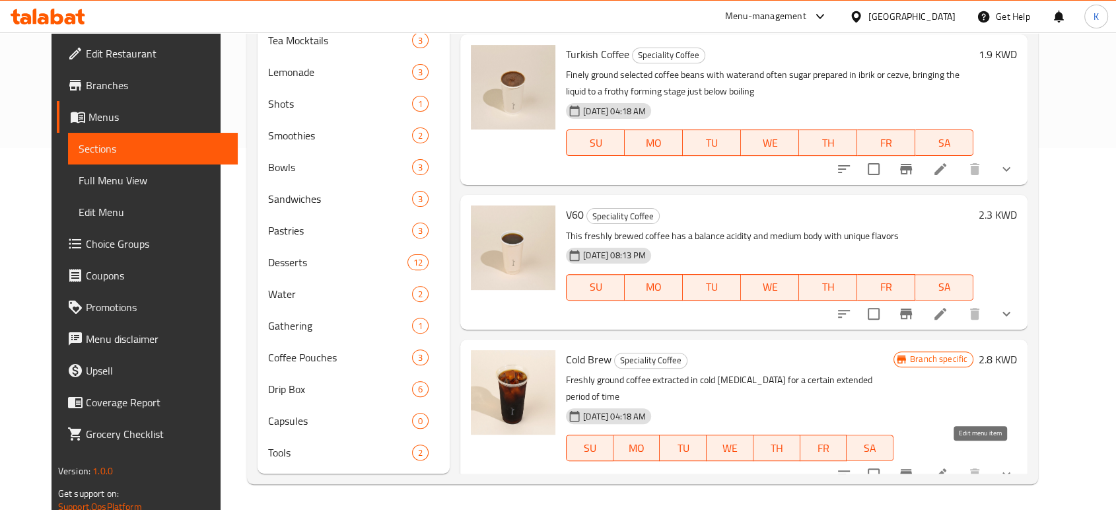
click at [948, 466] on icon at bounding box center [940, 474] width 16 height 16
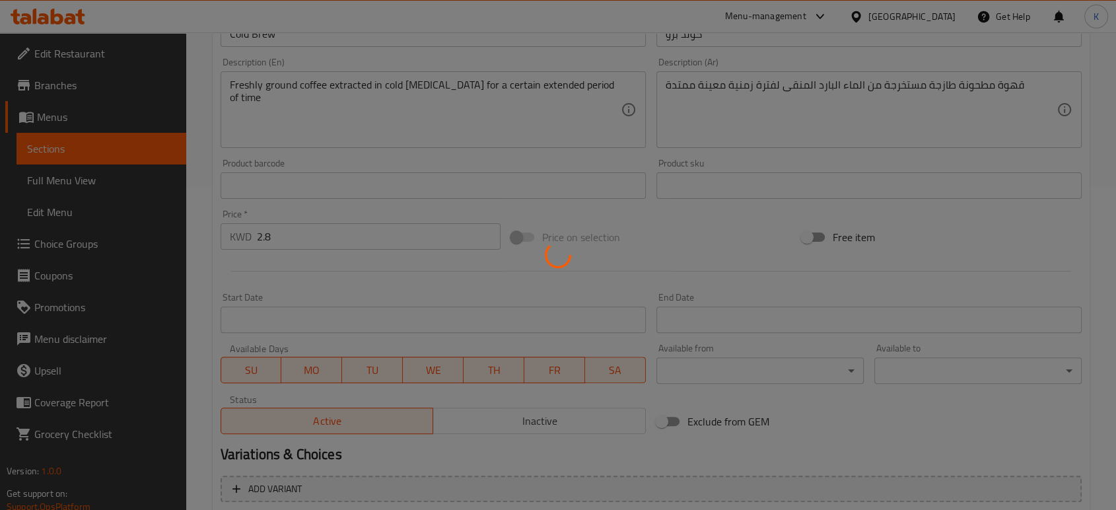
scroll to position [463, 0]
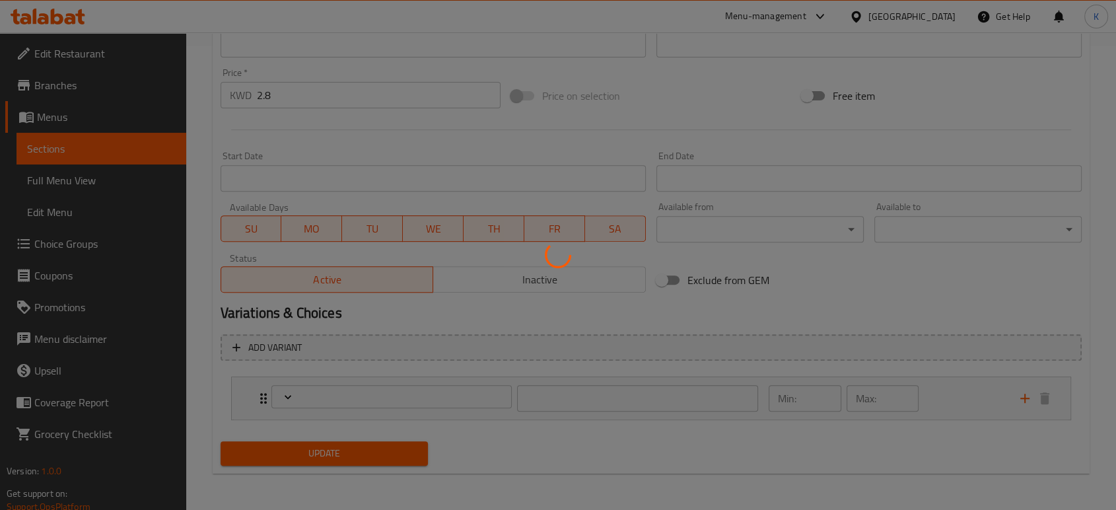
type input "اختر اختيارك من حبوب كولد برو"
type input "1"
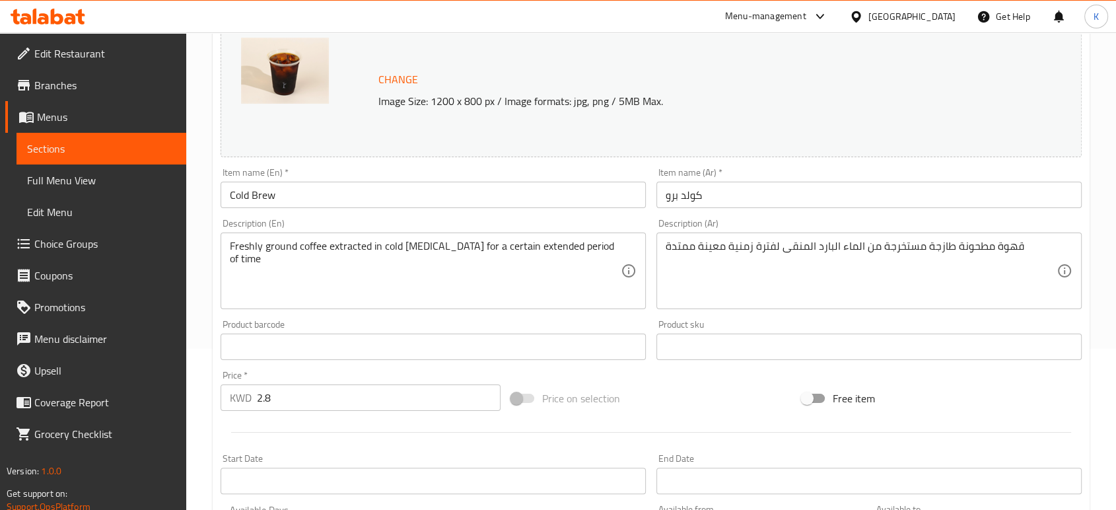
scroll to position [0, 0]
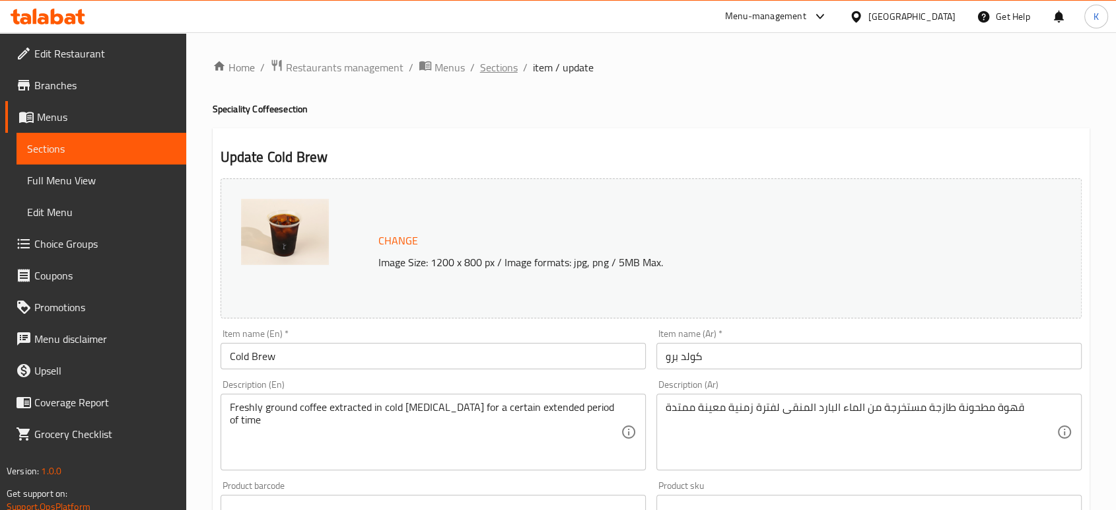
click at [507, 67] on span "Sections" at bounding box center [499, 67] width 38 height 16
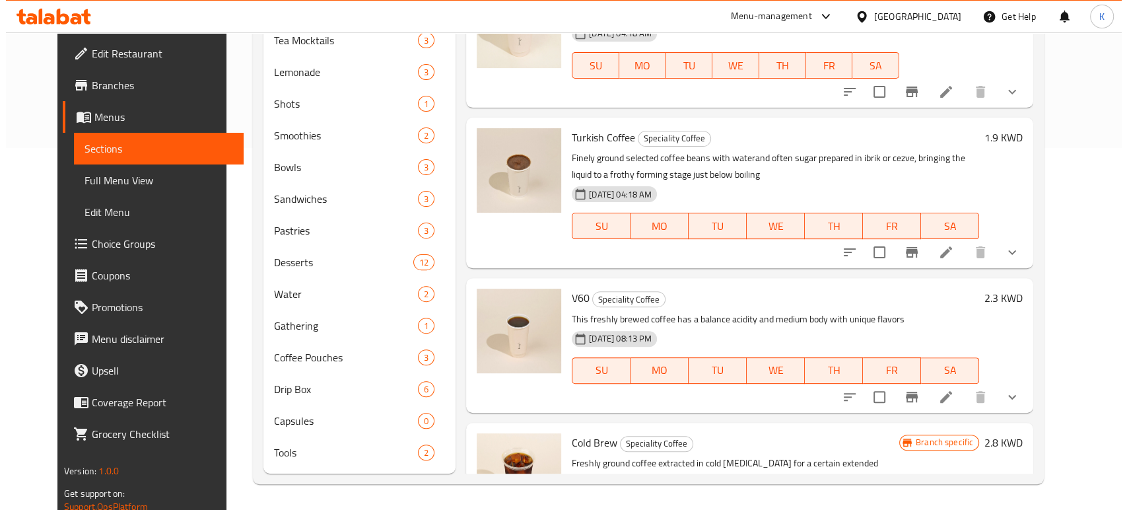
scroll to position [83, 0]
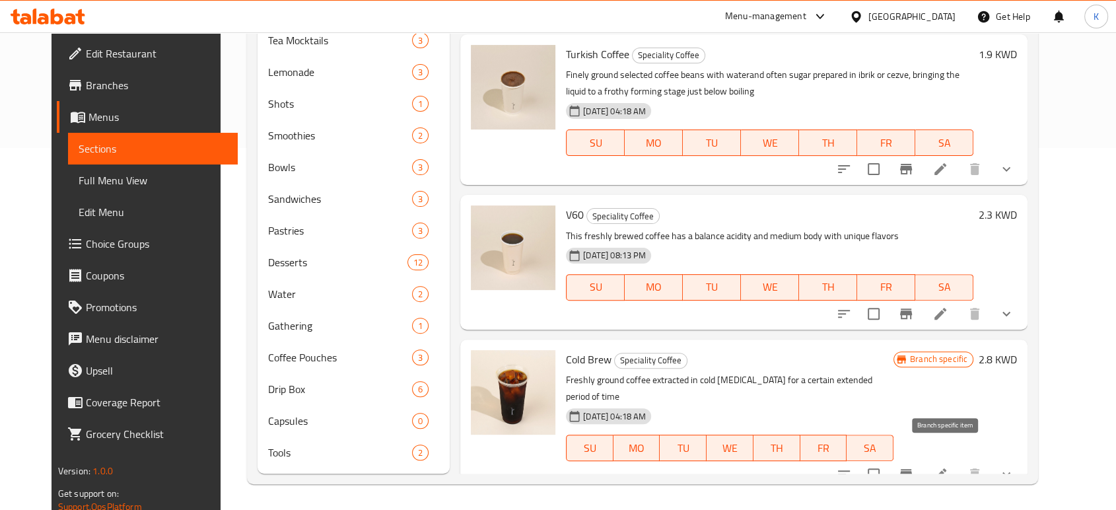
click at [912, 469] on icon "Branch-specific-item" at bounding box center [906, 474] width 12 height 11
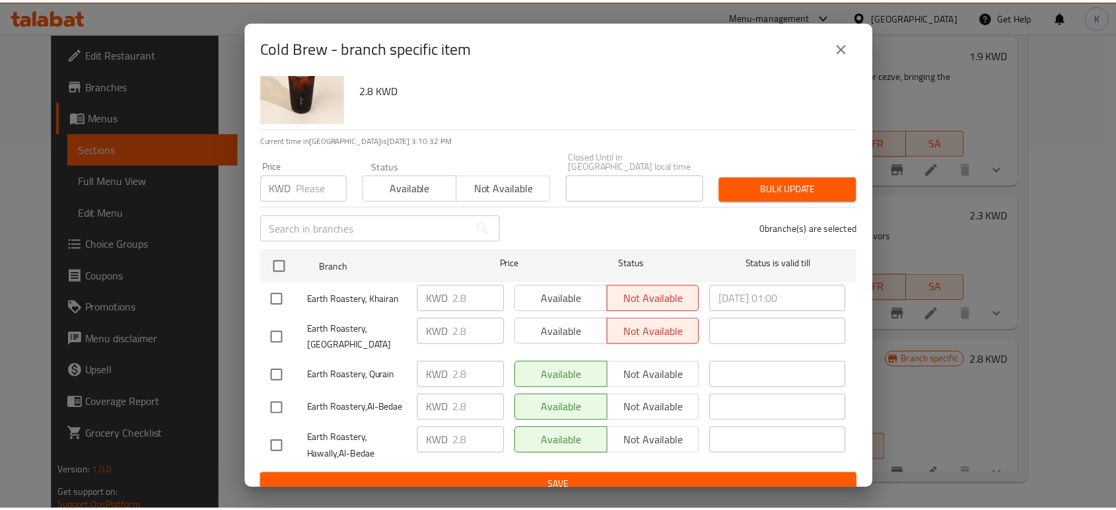
scroll to position [46, 0]
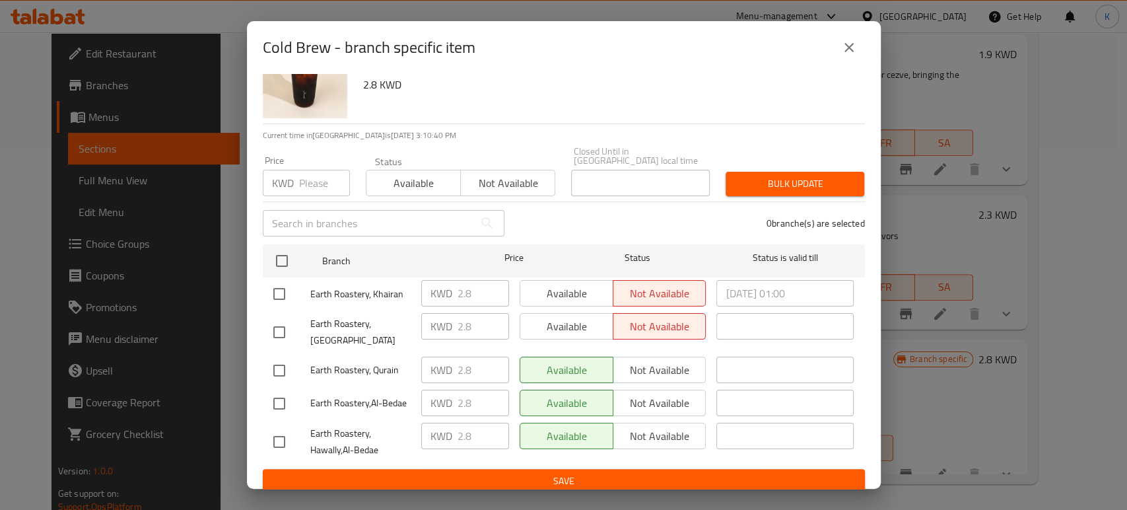
click at [549, 473] on span "Save" at bounding box center [563, 481] width 581 height 17
click at [850, 49] on icon "close" at bounding box center [848, 47] width 9 height 9
